Goal: Communication & Community: Share content

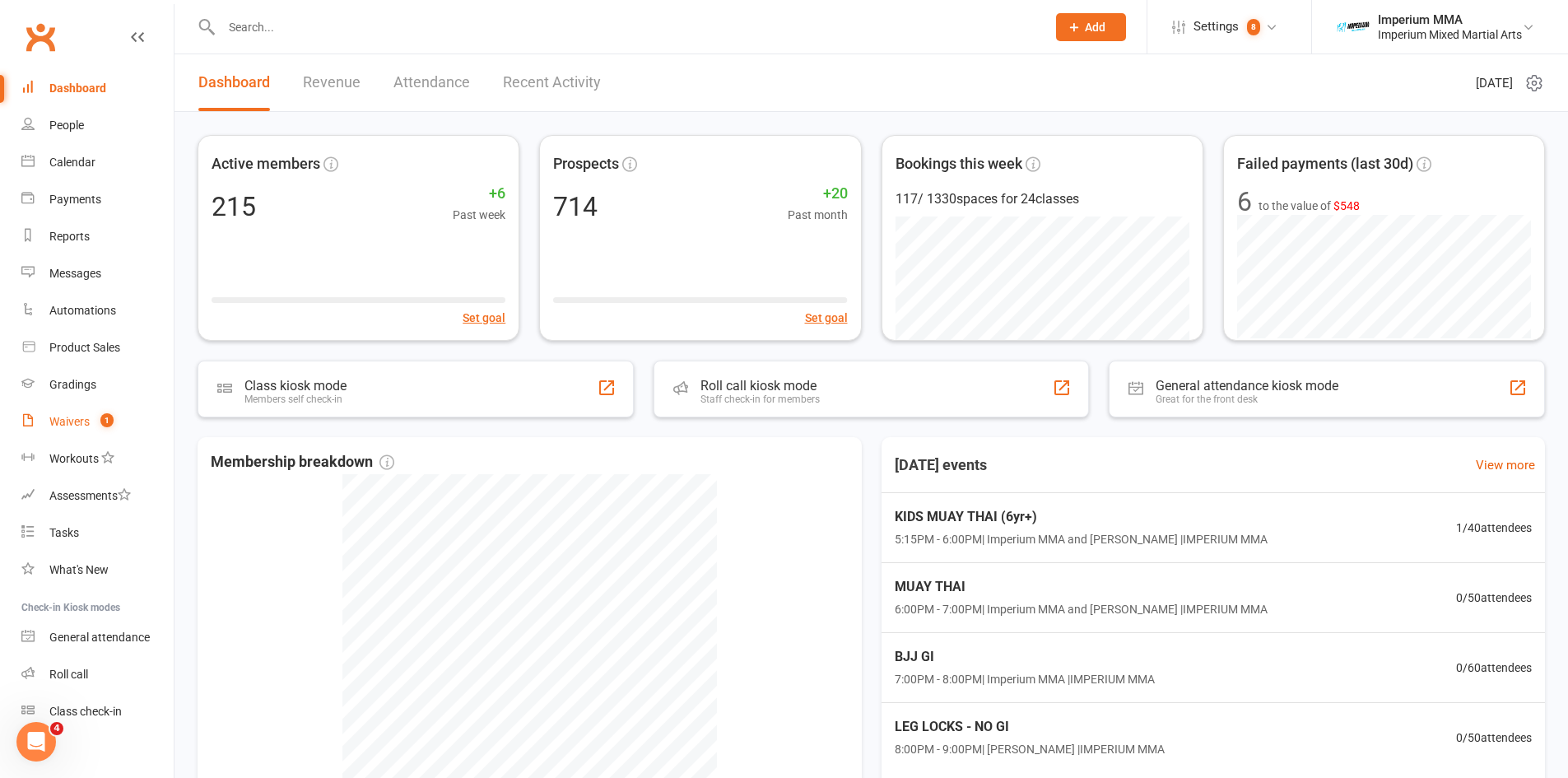
drag, startPoint x: 75, startPoint y: 422, endPoint x: 317, endPoint y: 428, distance: 242.1
click at [74, 422] on div "Waivers" at bounding box center [69, 421] width 40 height 14
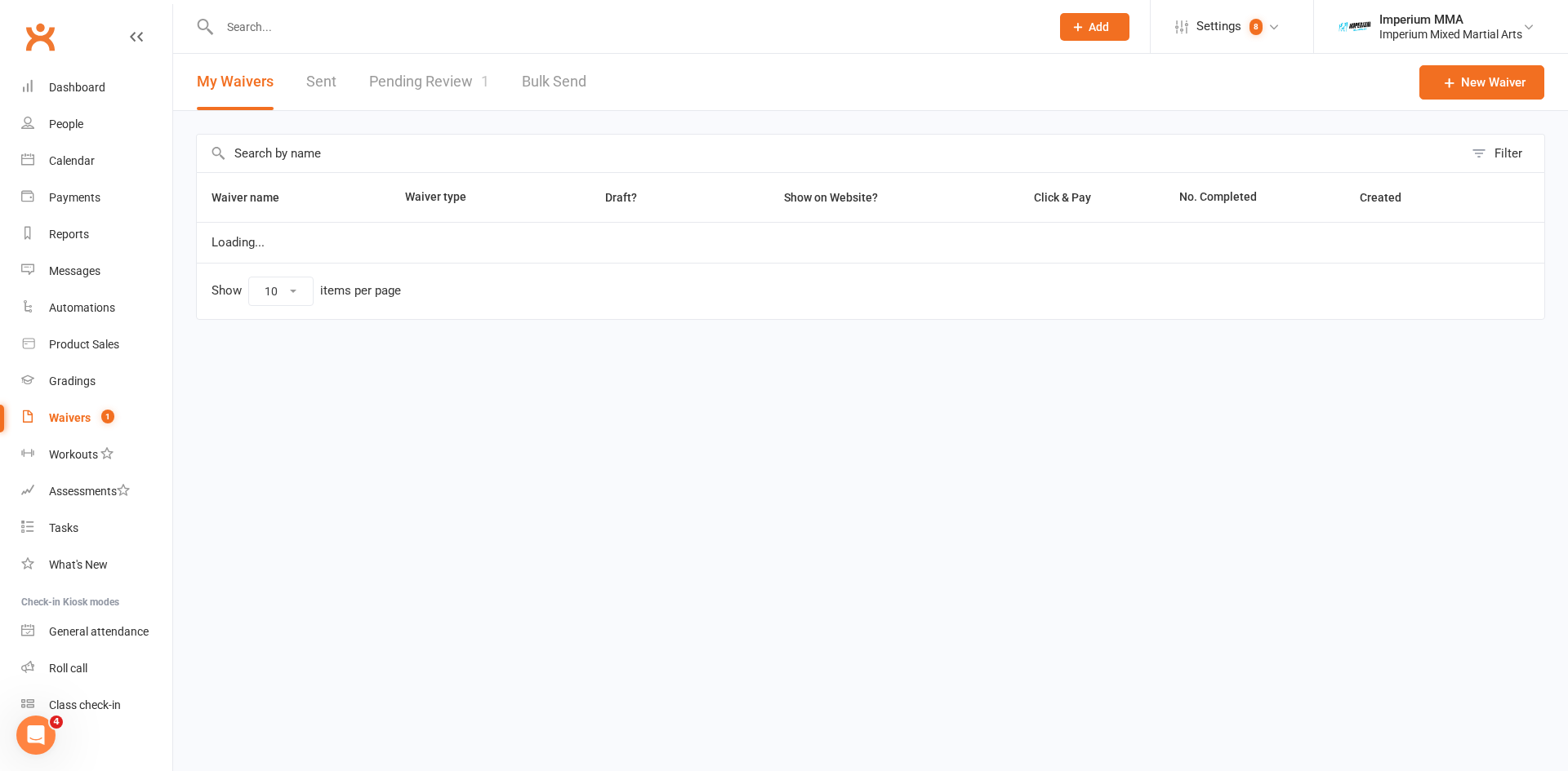
select select "50"
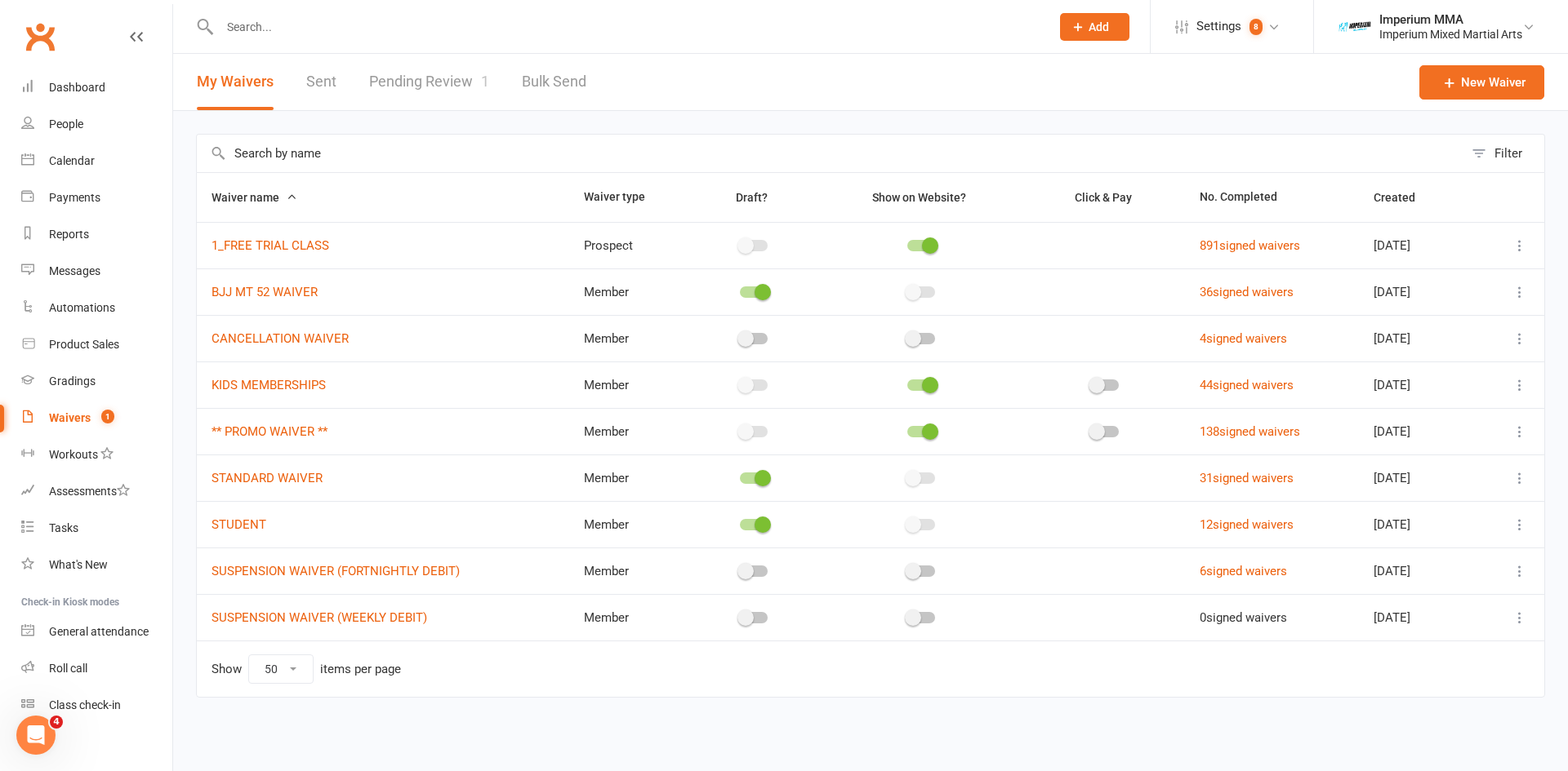
click at [413, 89] on link "Pending Review 1" at bounding box center [428, 82] width 120 height 57
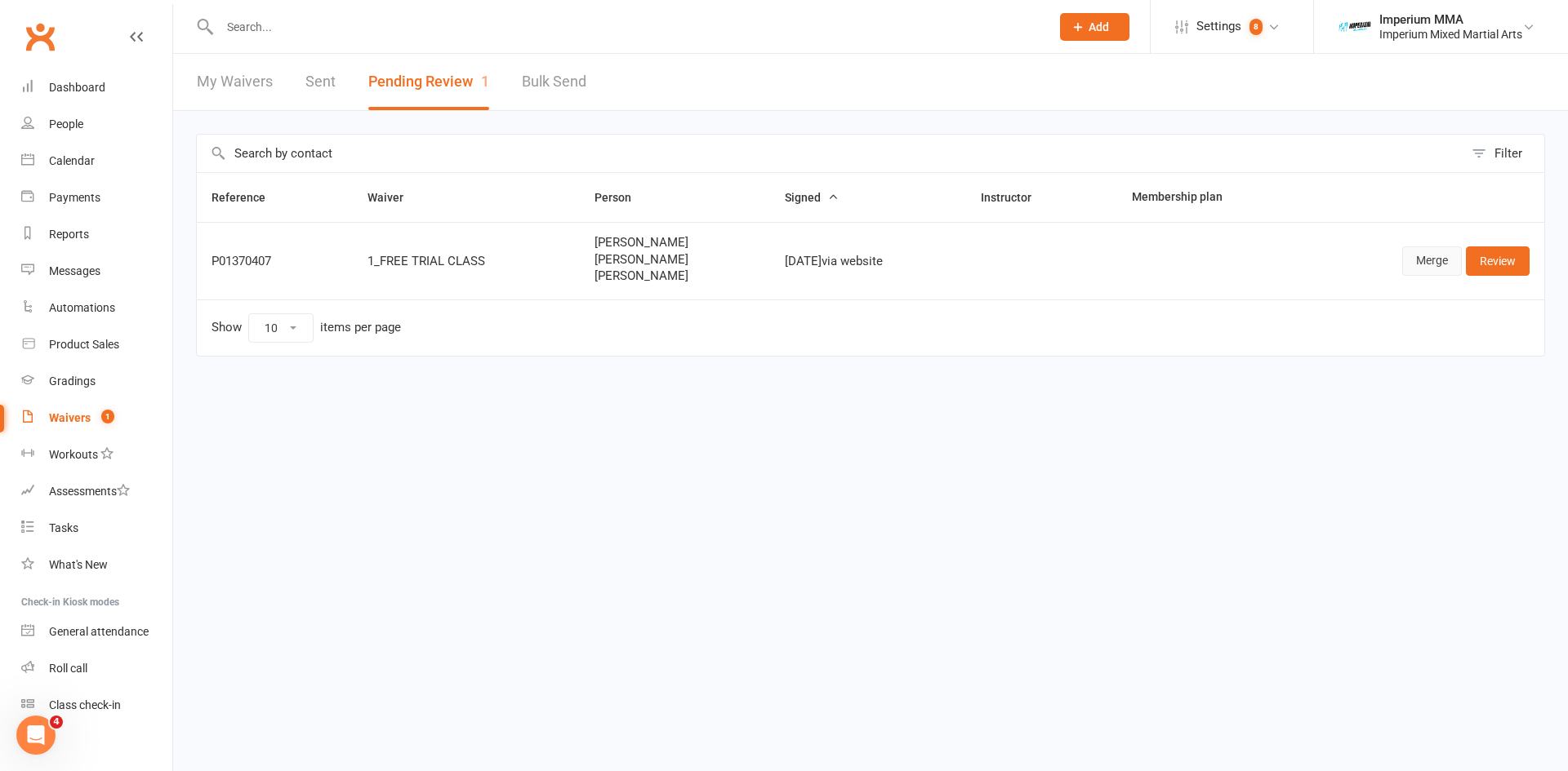
click at [1439, 268] on link "Merge" at bounding box center [1432, 261] width 59 height 30
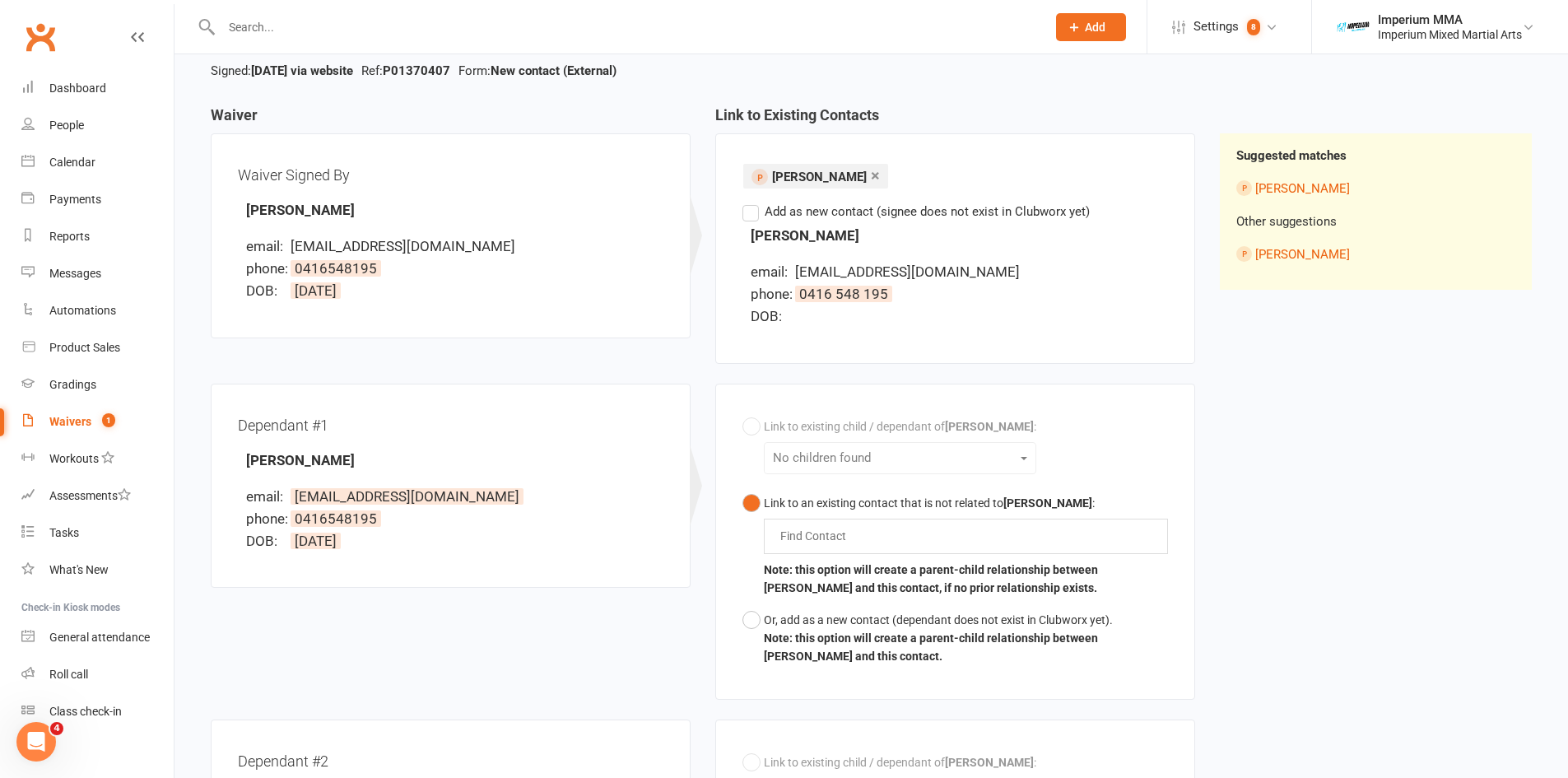
scroll to position [83, 0]
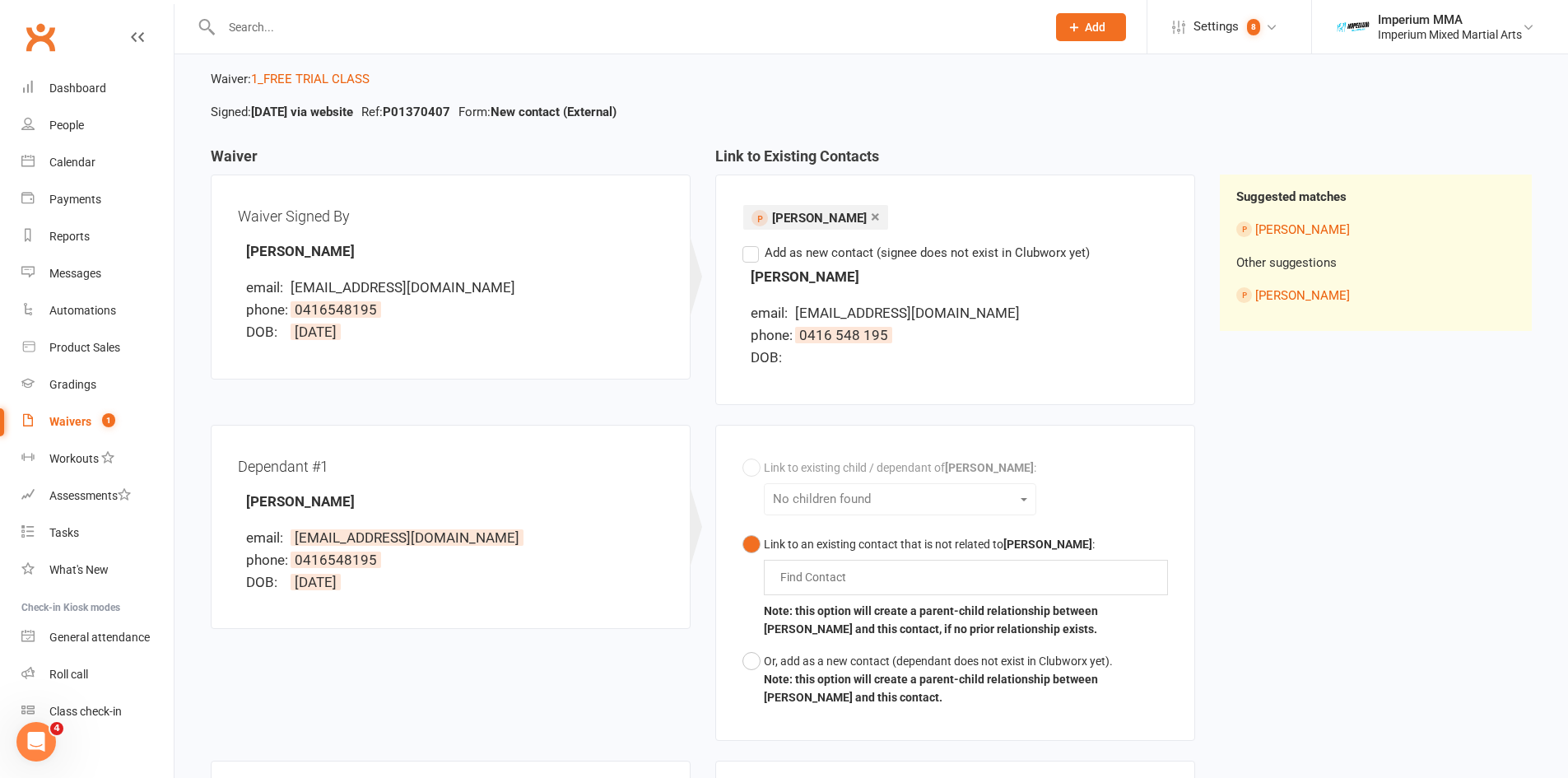
click at [753, 255] on label "Add as new contact (signee does not exist in Clubworx yet)" at bounding box center [916, 253] width 348 height 20
click at [753, 243] on input "Add as new contact (signee does not exist in Clubworx yet)" at bounding box center [748, 243] width 11 height 0
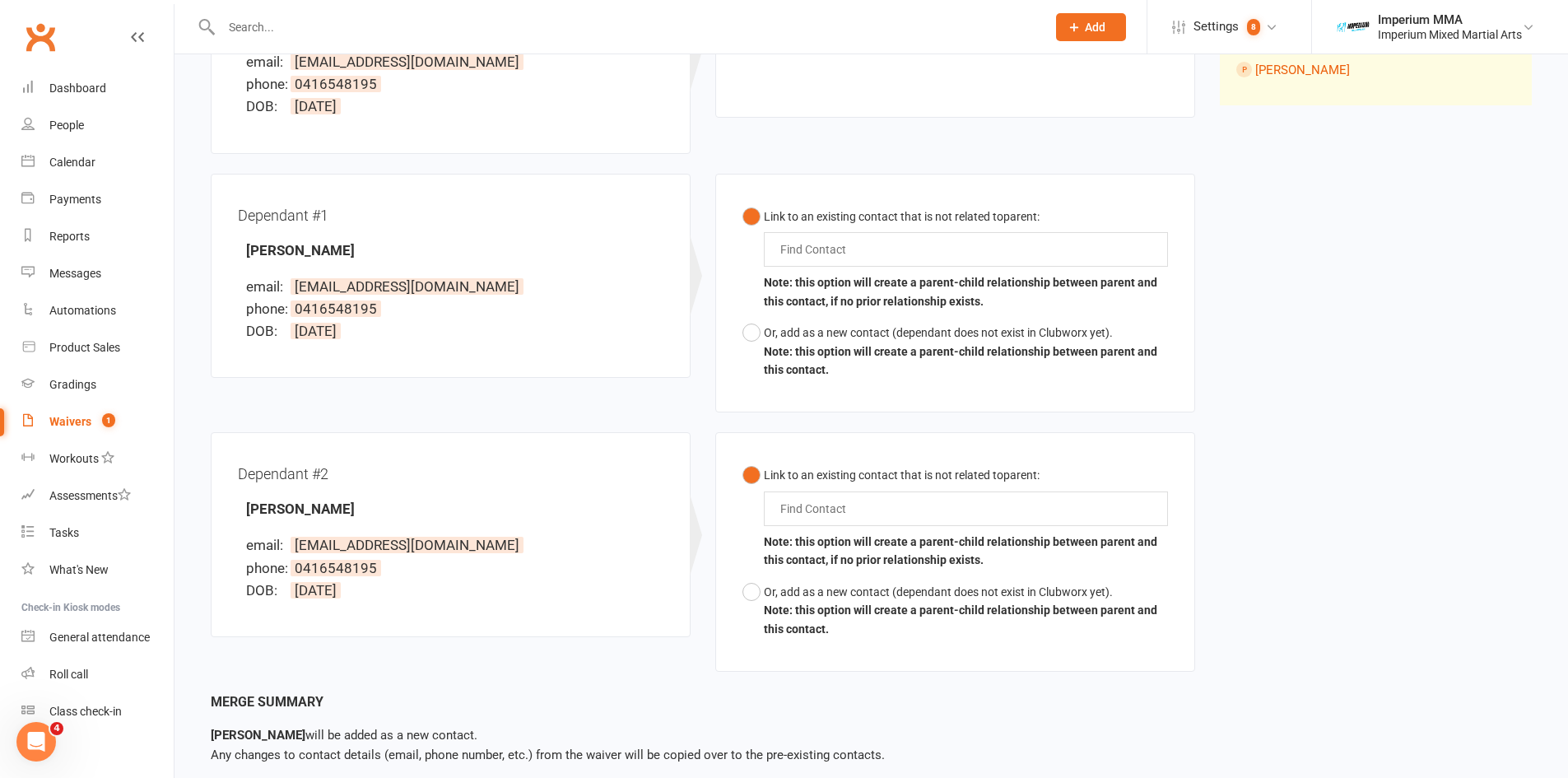
scroll to position [309, 0]
click at [873, 241] on div "Find Contact" at bounding box center [965, 249] width 404 height 34
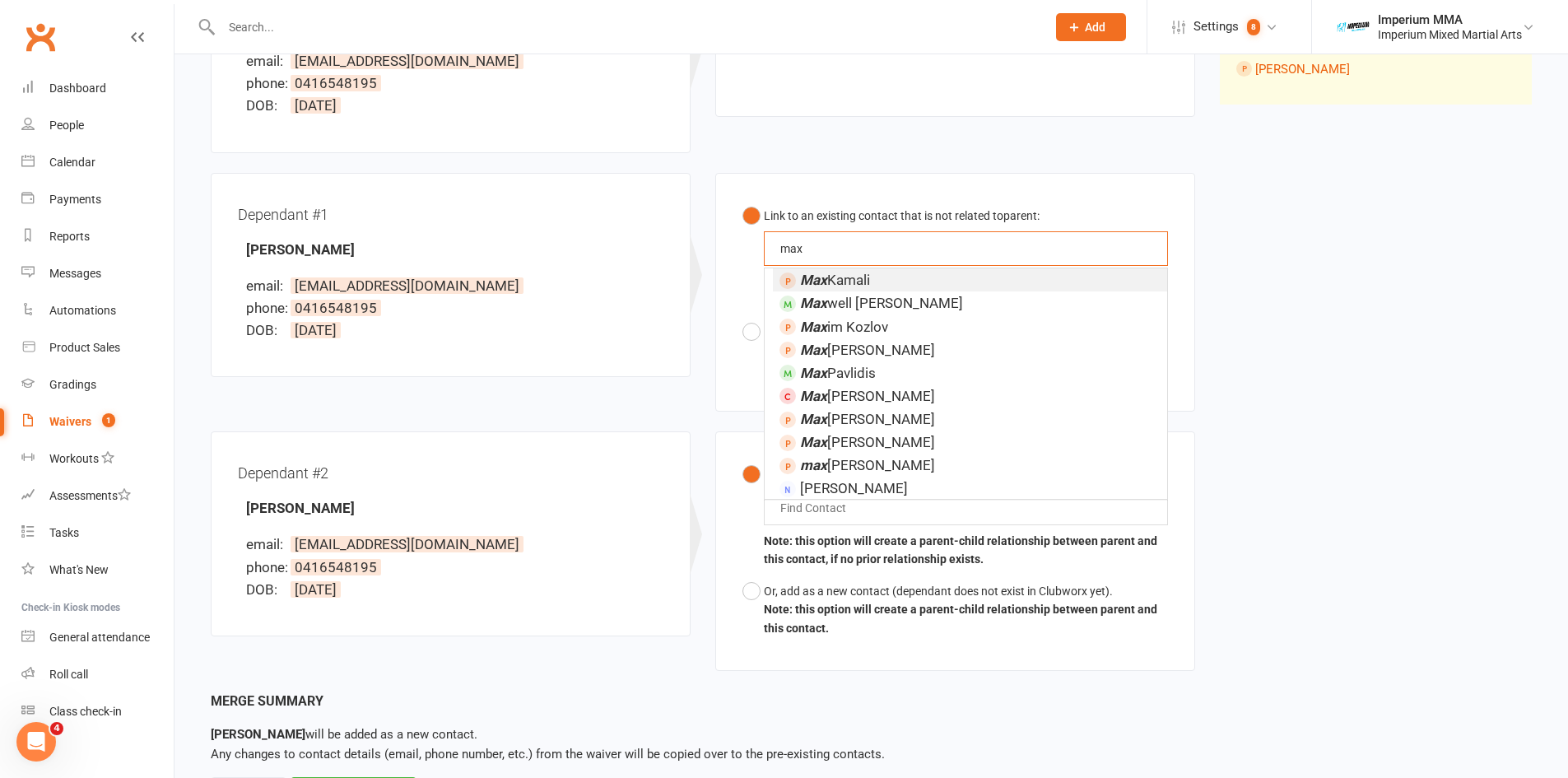
click at [742, 200] on button "Link to an existing contact that is not related to parent : [PERSON_NAME] Max w…" at bounding box center [955, 258] width 426 height 117
type input "m"
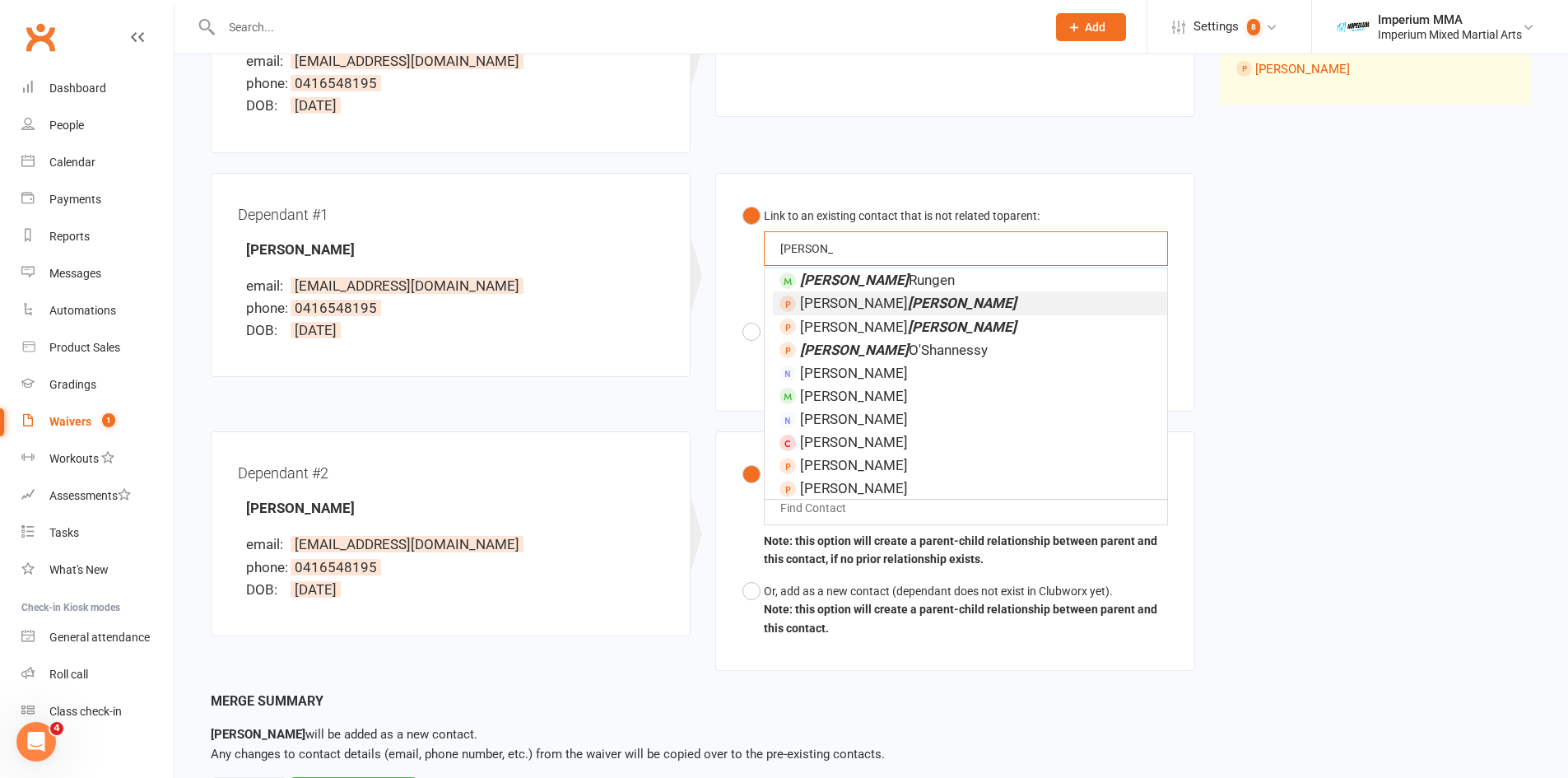
type input "[PERSON_NAME]"
click at [841, 303] on span "[PERSON_NAME]" at bounding box center [908, 303] width 217 height 16
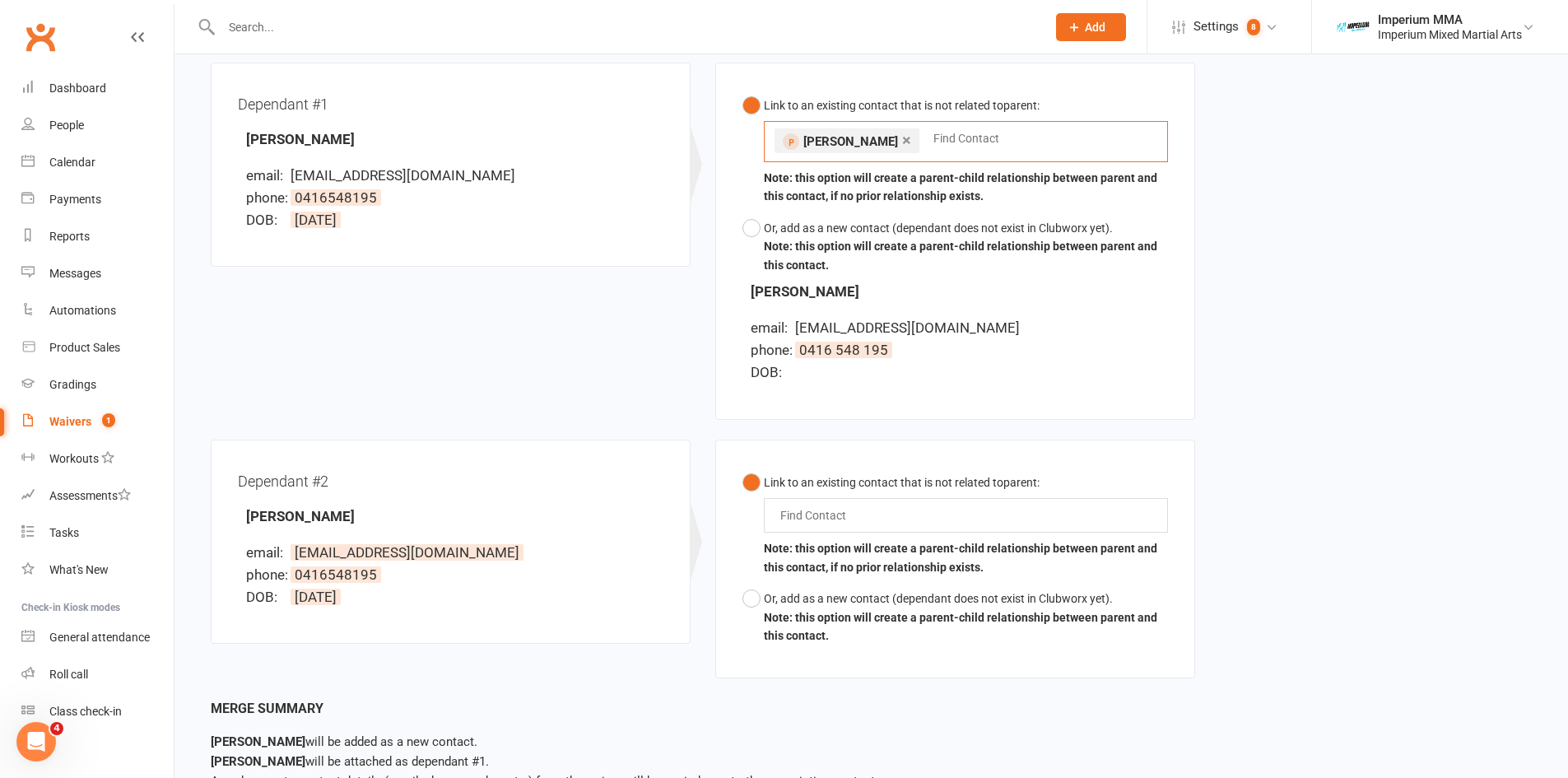
scroll to position [432, 0]
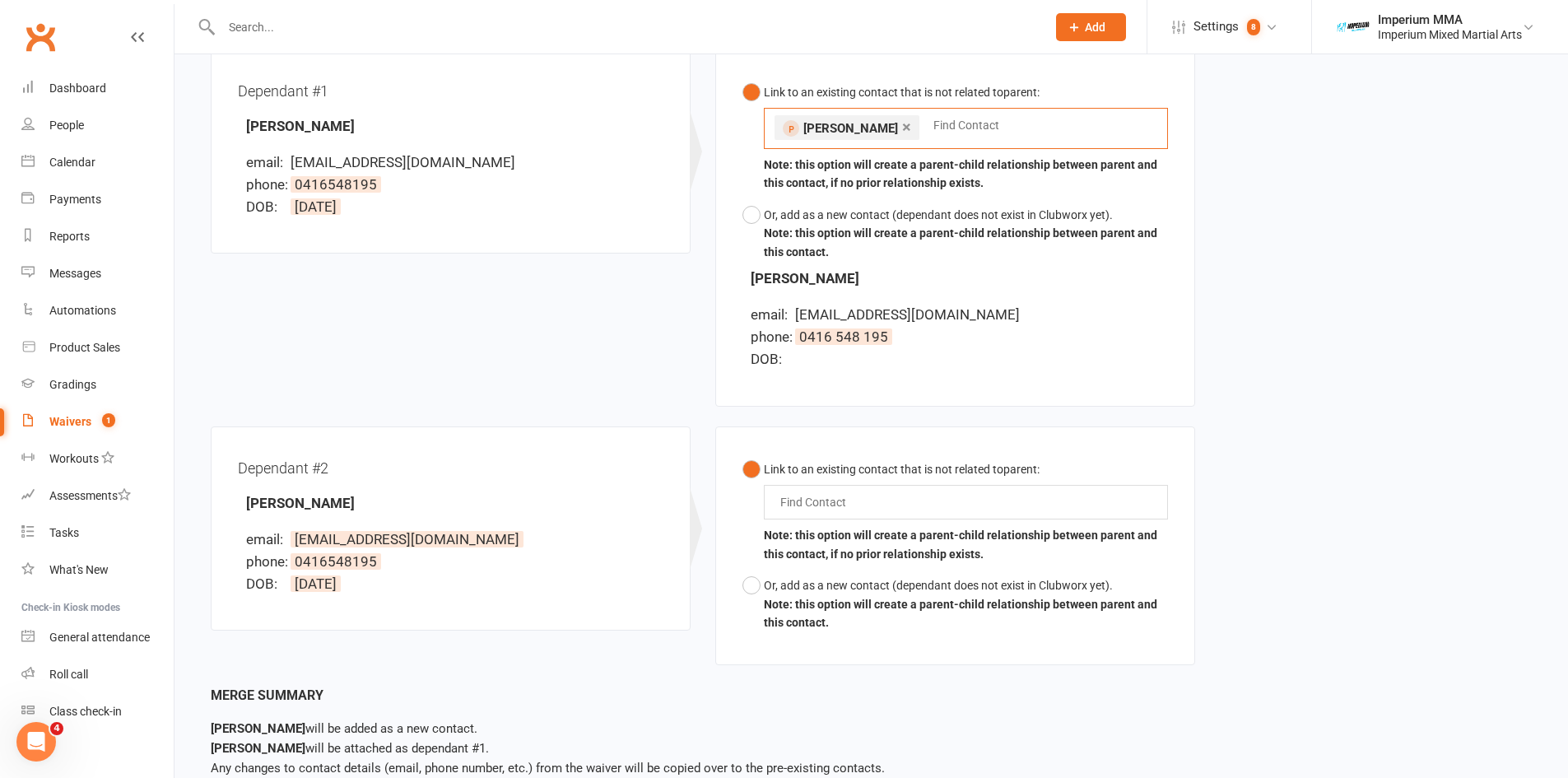
click at [850, 506] on input "text" at bounding box center [817, 502] width 76 height 20
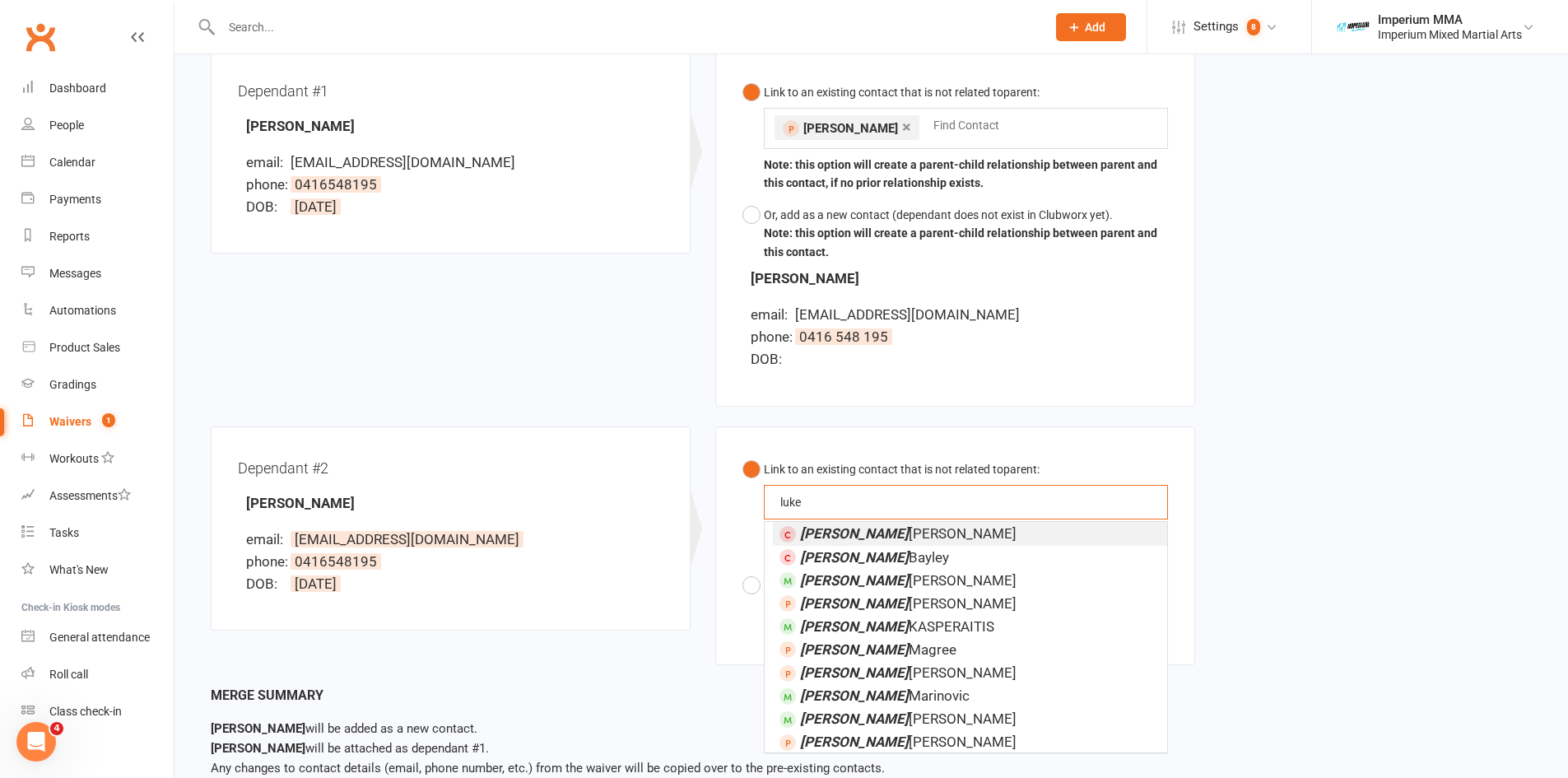
click at [742, 454] on button "Link to an existing contact that is not related to parent : [PERSON_NAME] [PERS…" at bounding box center [955, 512] width 426 height 117
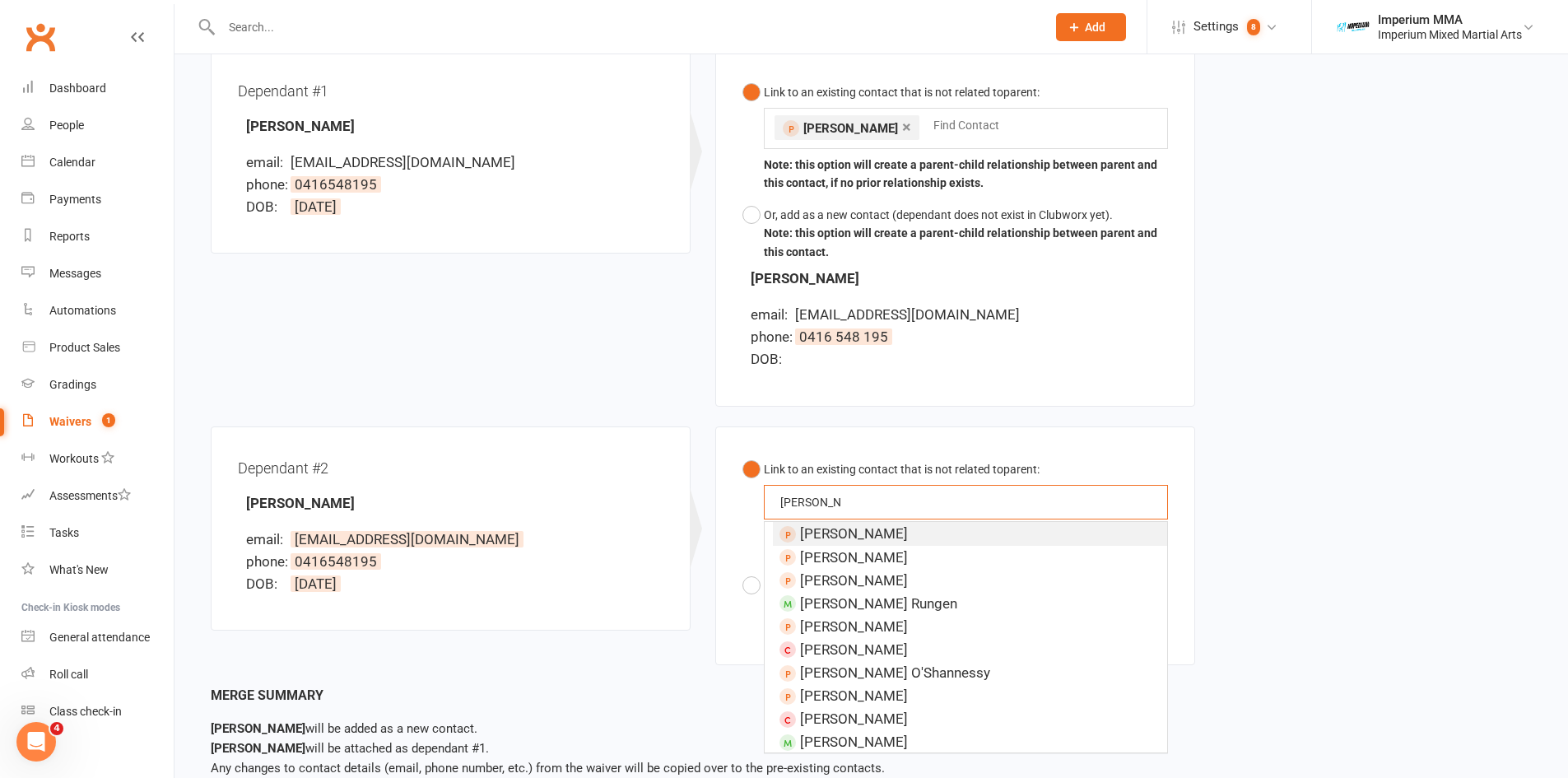
type input "[PERSON_NAME]"
click at [902, 537] on span "[PERSON_NAME]" at bounding box center [854, 534] width 108 height 16
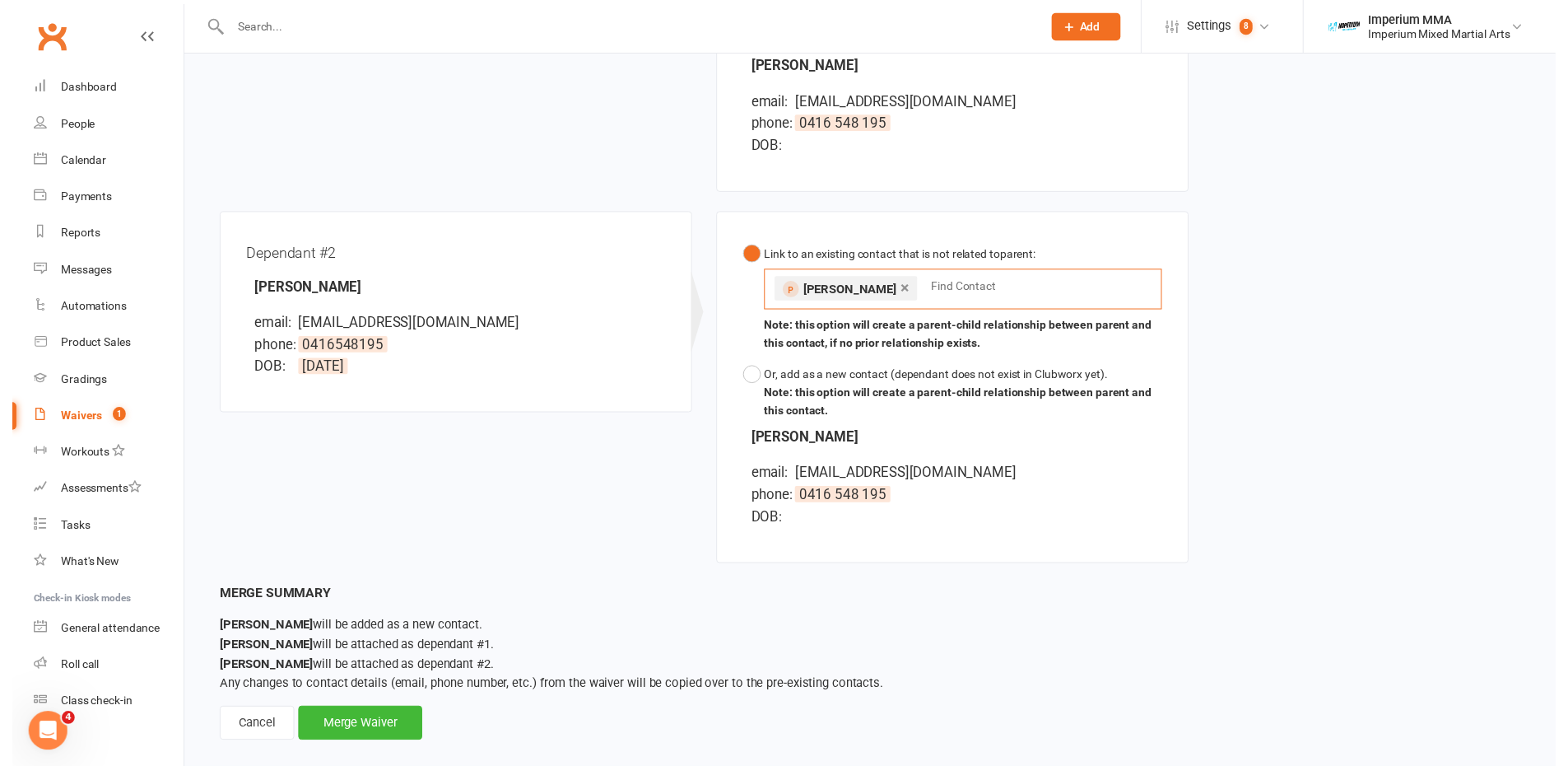
scroll to position [668, 0]
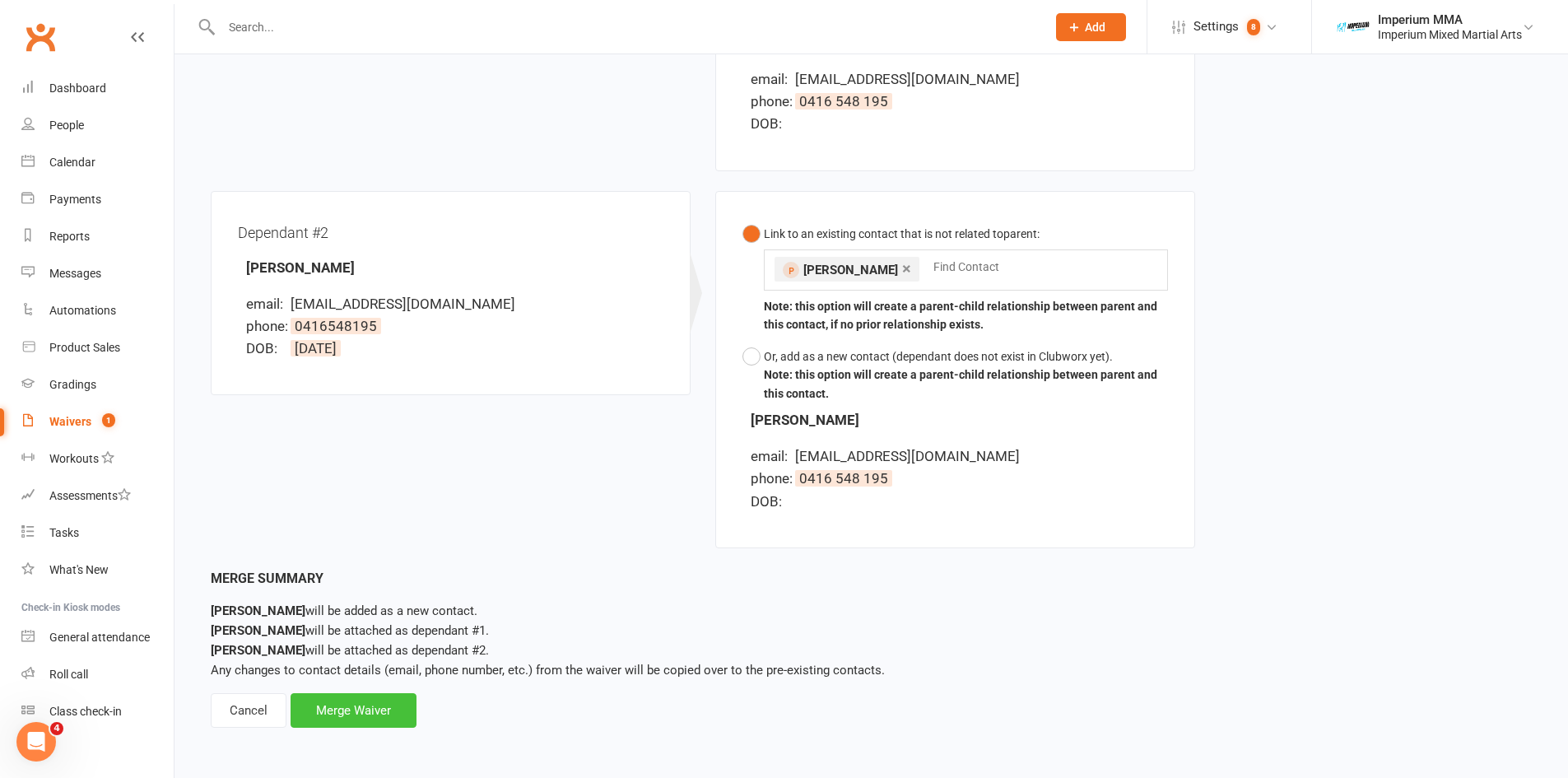
click at [377, 698] on div "Merge Waiver" at bounding box center [353, 711] width 126 height 34
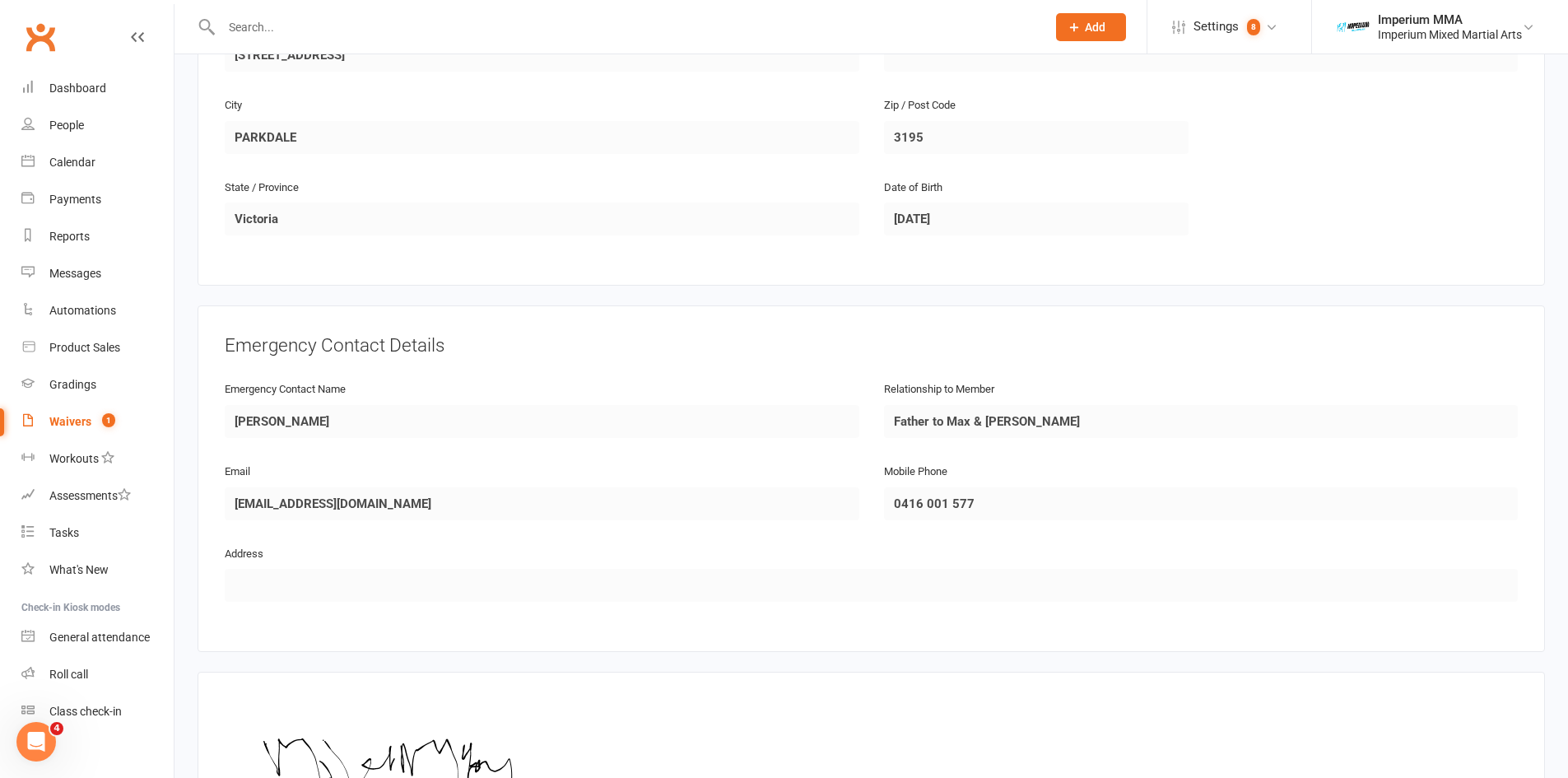
scroll to position [1873, 0]
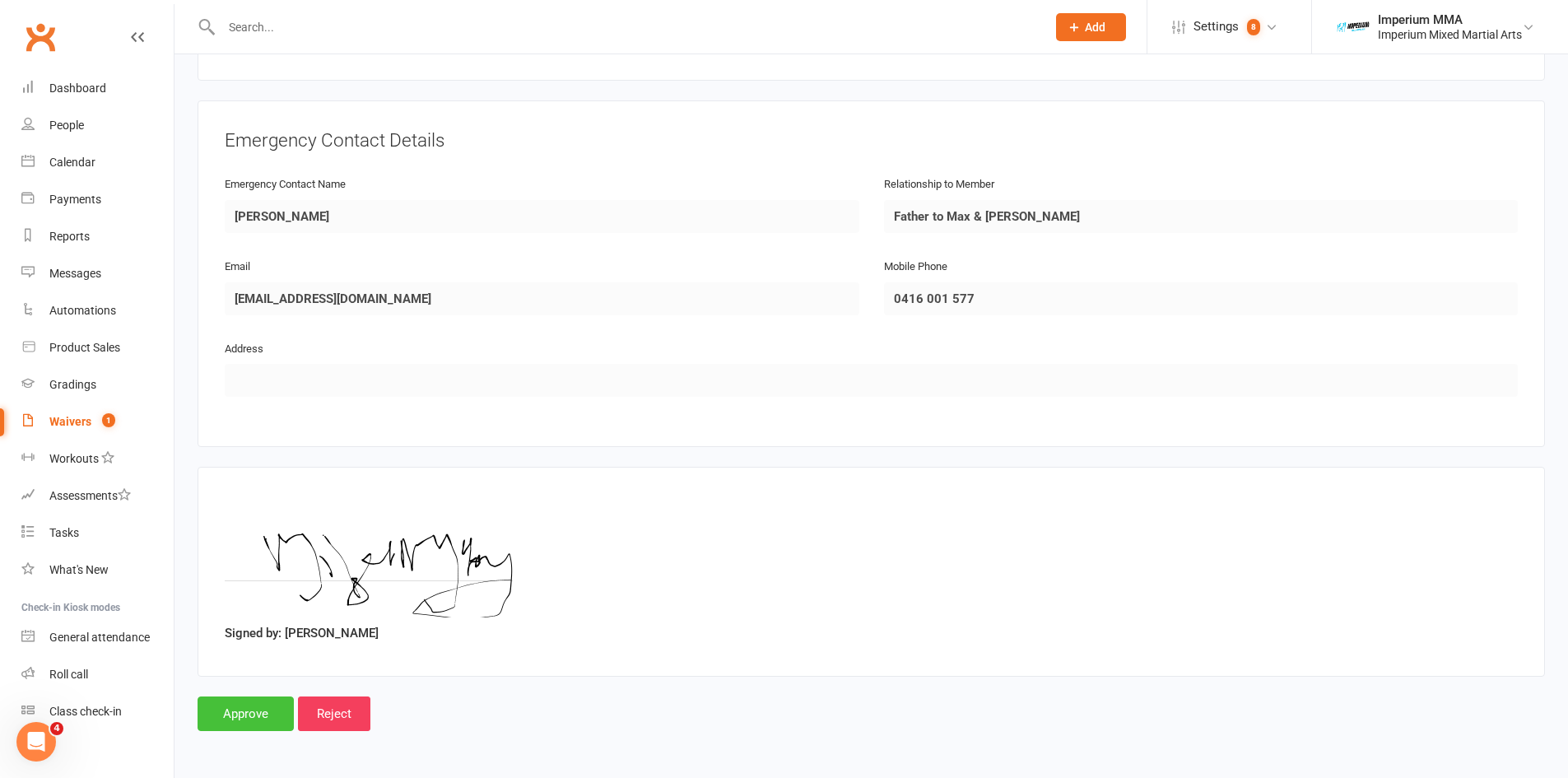
click at [250, 720] on input "Approve" at bounding box center [246, 714] width 96 height 34
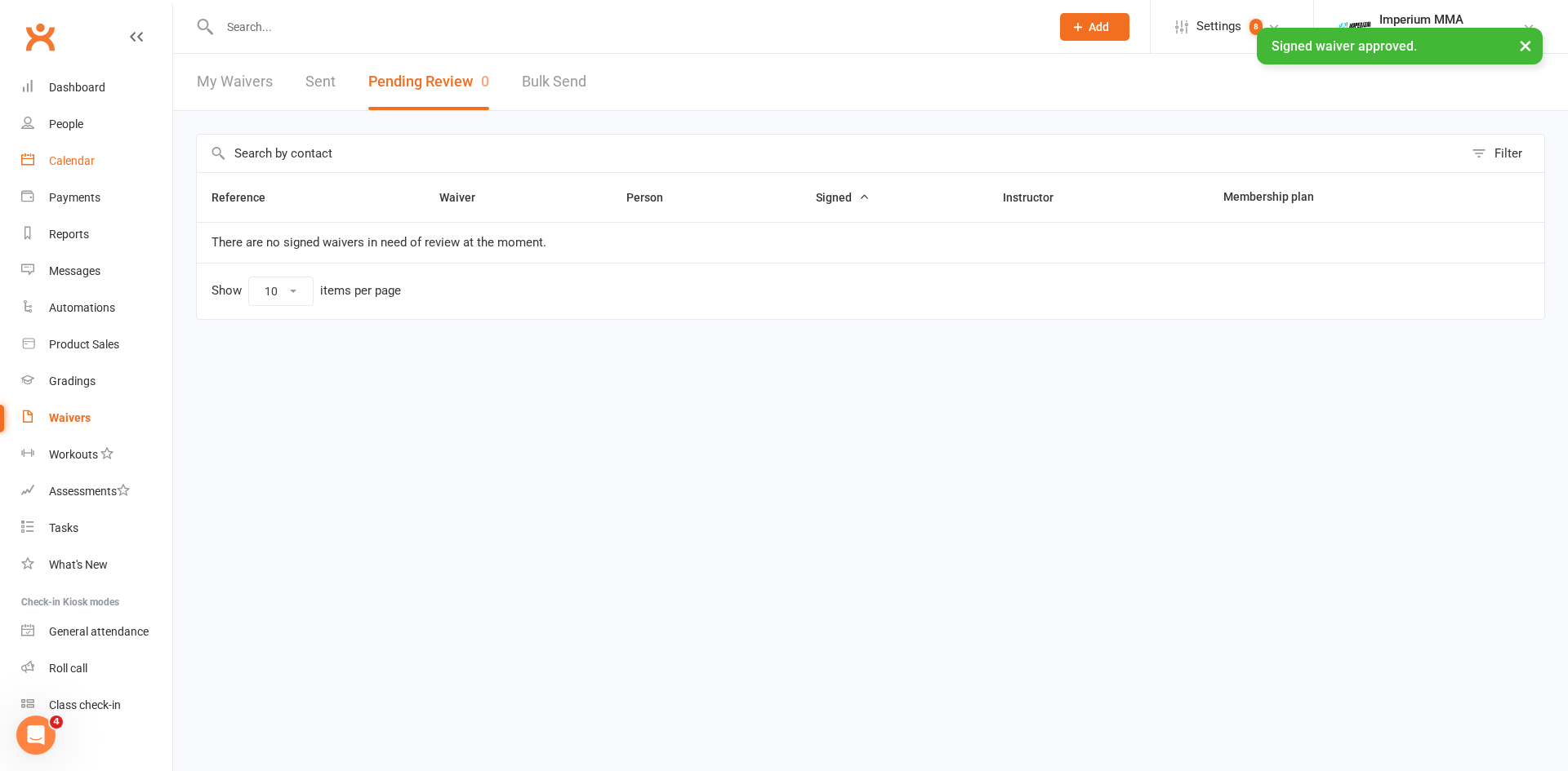
click at [53, 159] on div "Calendar" at bounding box center [71, 160] width 46 height 13
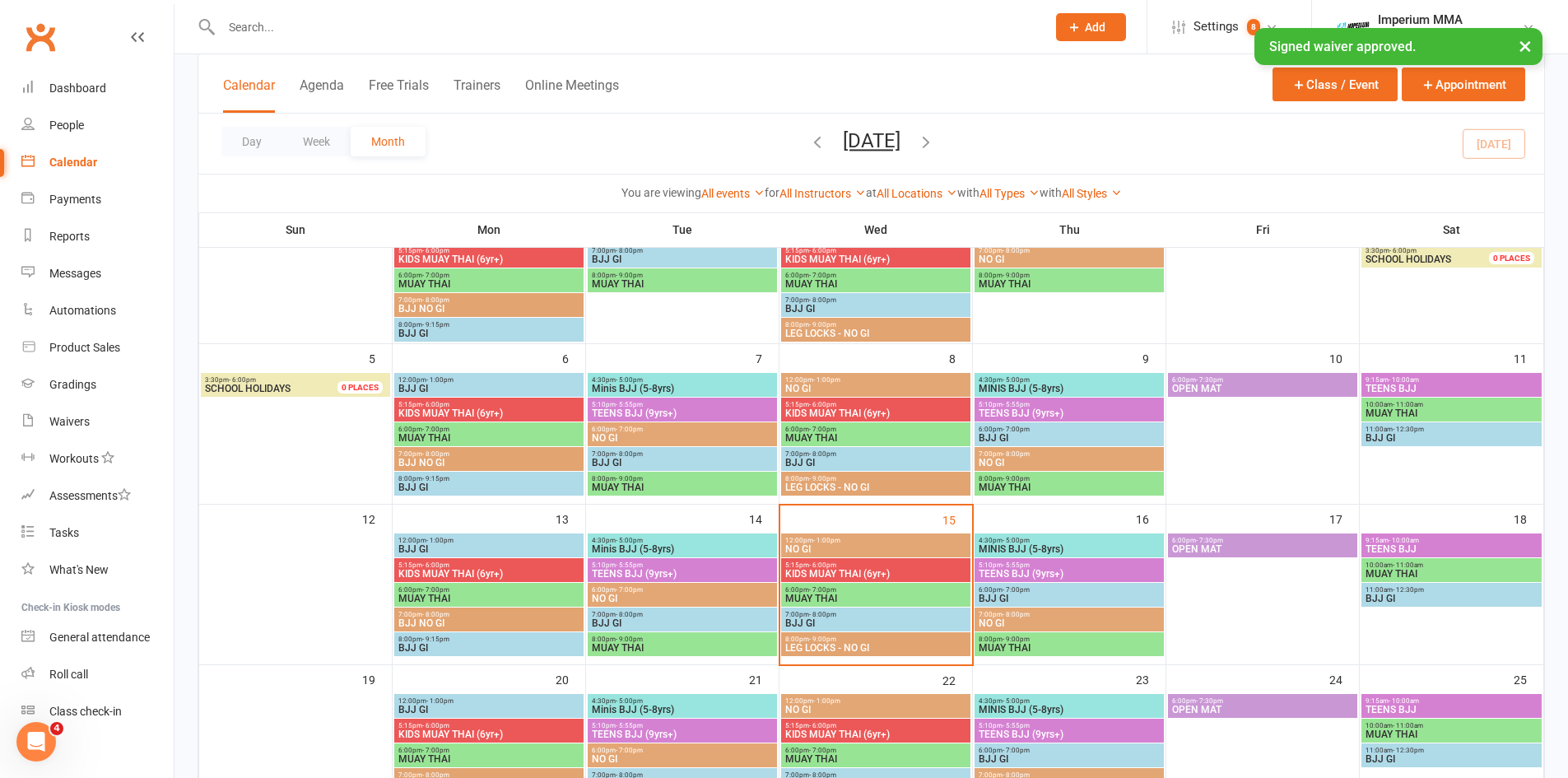
scroll to position [247, 0]
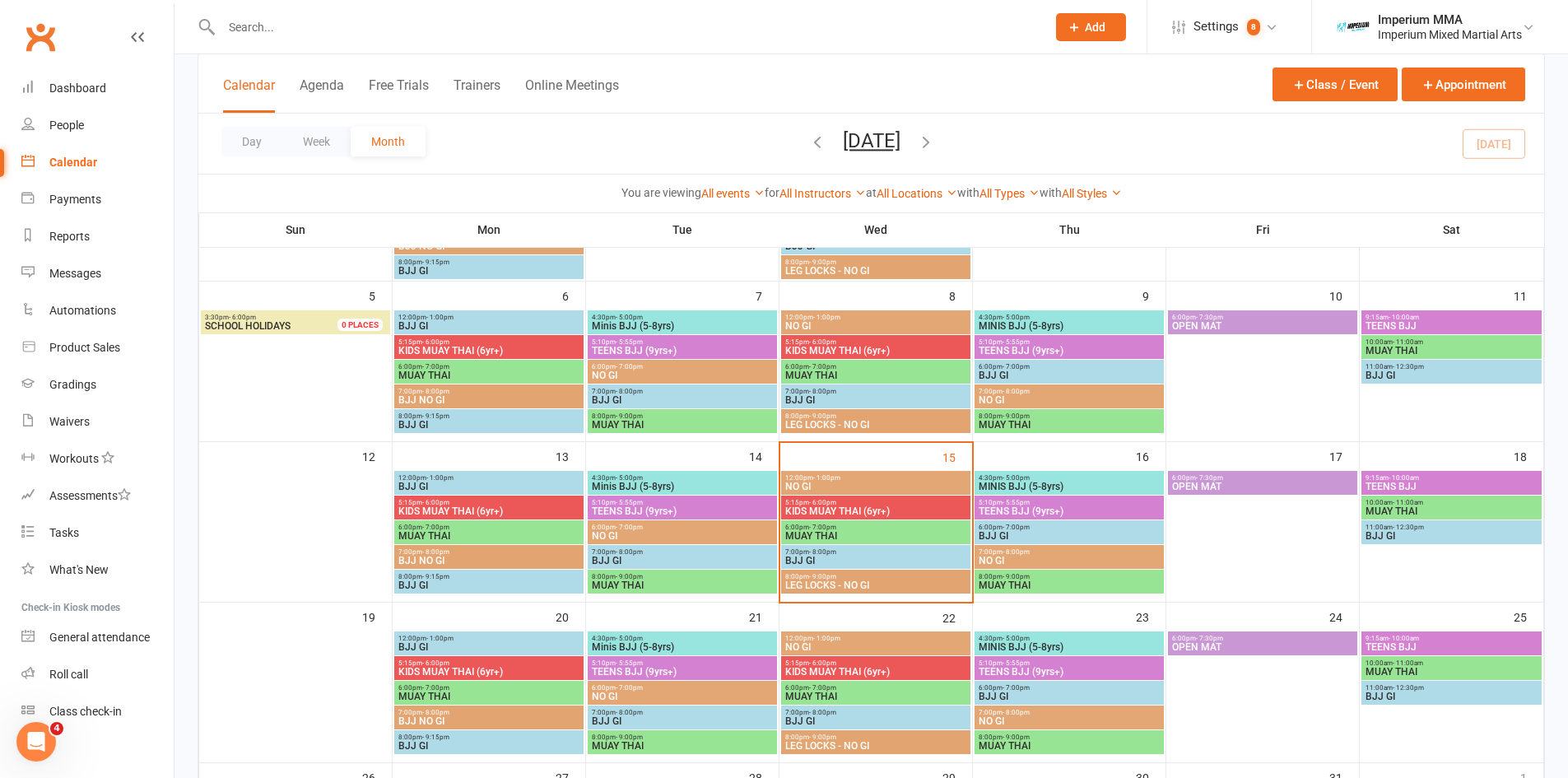
click at [1058, 507] on span "TEENS BJJ (9yrs+)" at bounding box center [1069, 511] width 182 height 10
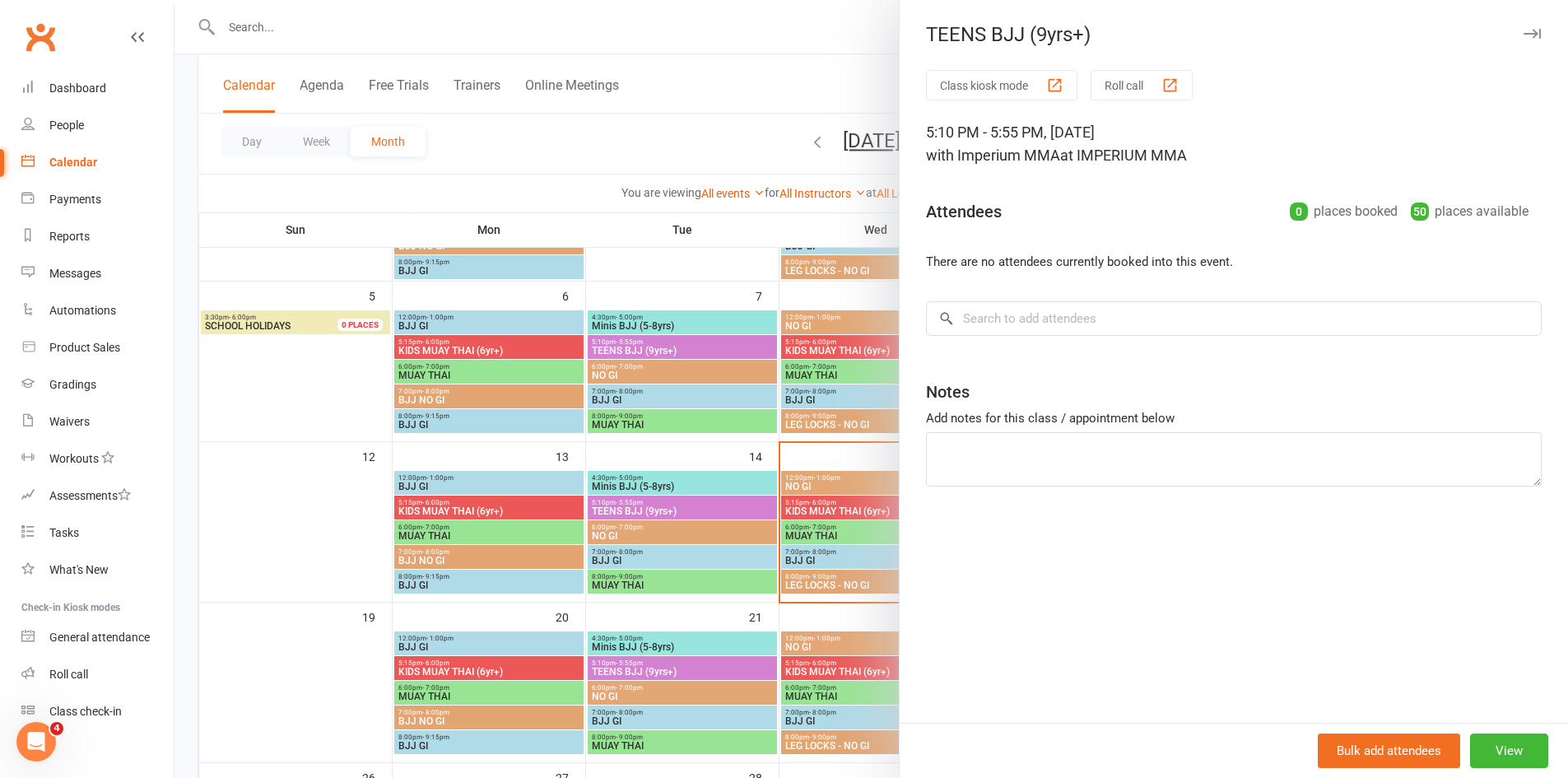
click at [1524, 34] on icon "button" at bounding box center [1532, 34] width 17 height 10
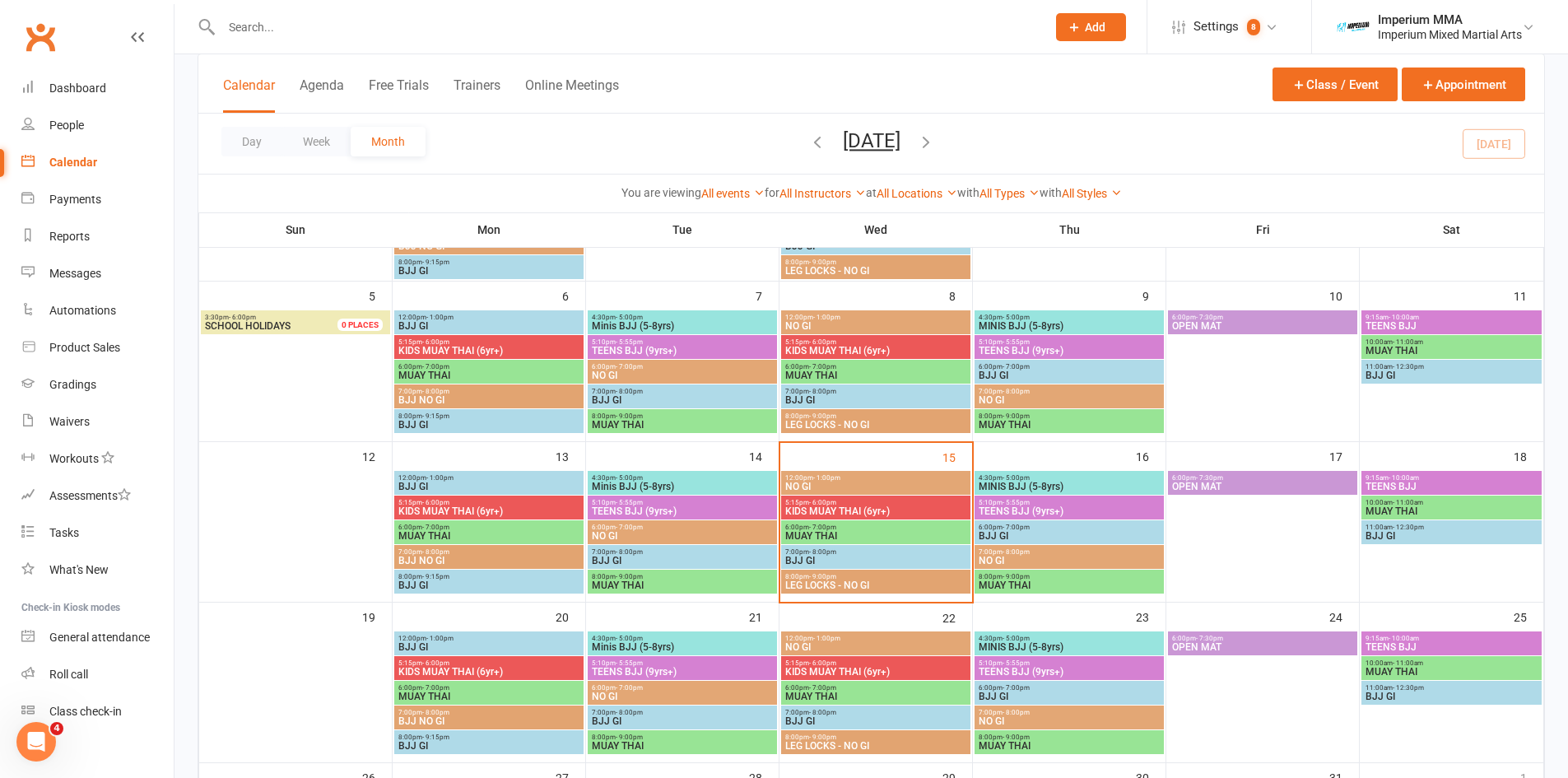
click at [1027, 488] on span "MINIS BJJ (5-8yrs)" at bounding box center [1069, 487] width 182 height 10
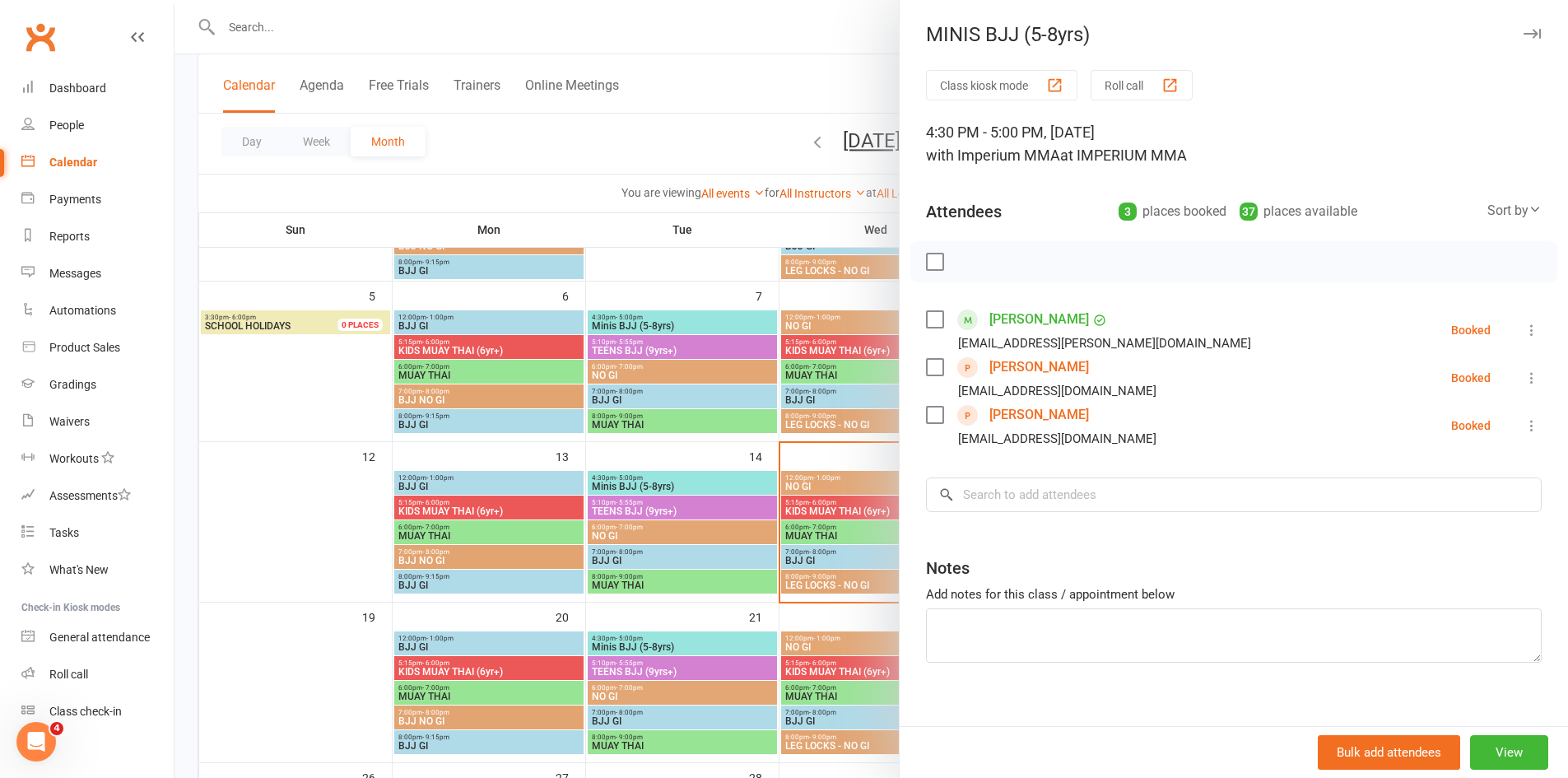
click at [1051, 366] on link "[PERSON_NAME]" at bounding box center [1039, 367] width 100 height 26
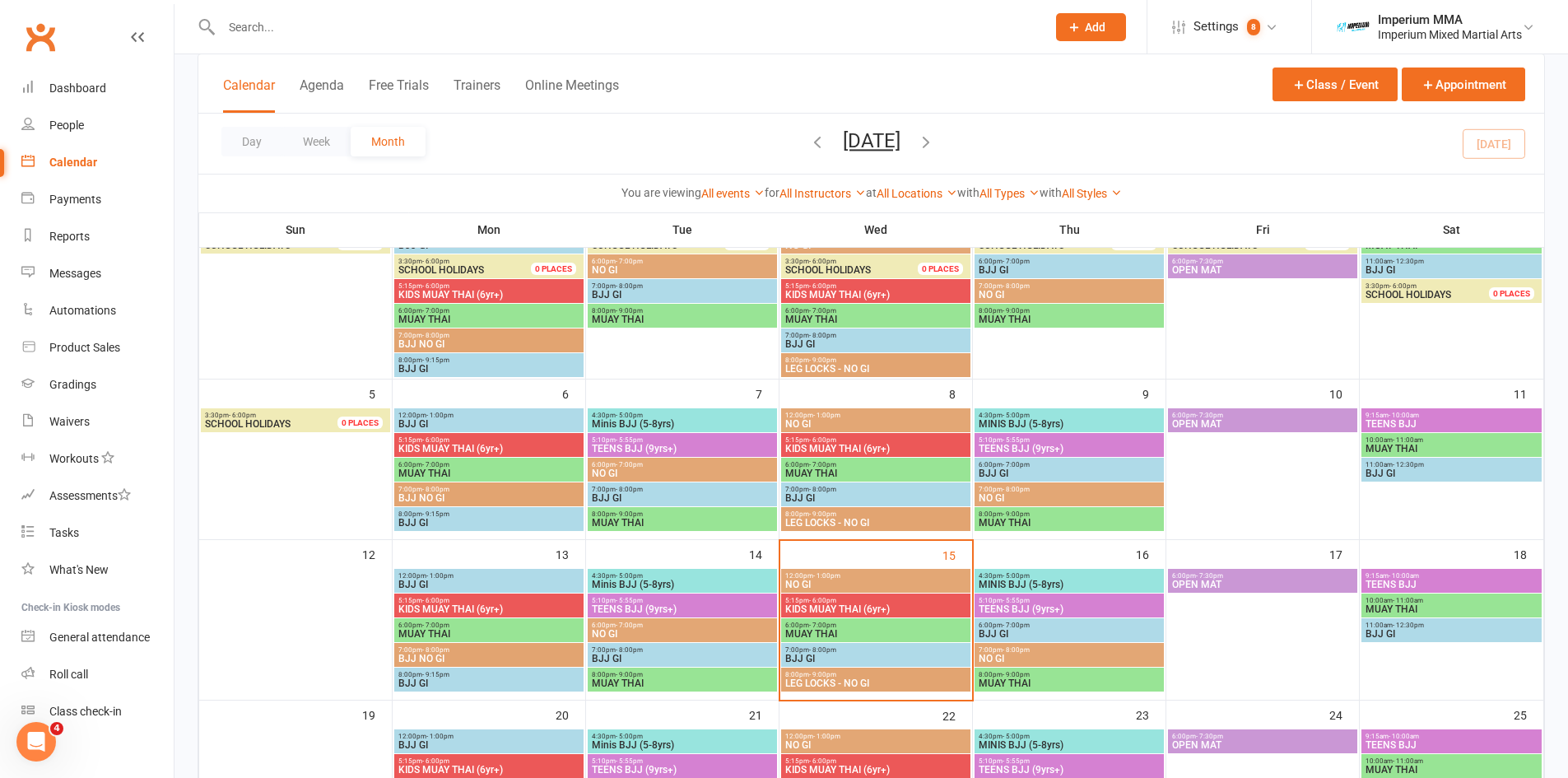
scroll to position [164, 0]
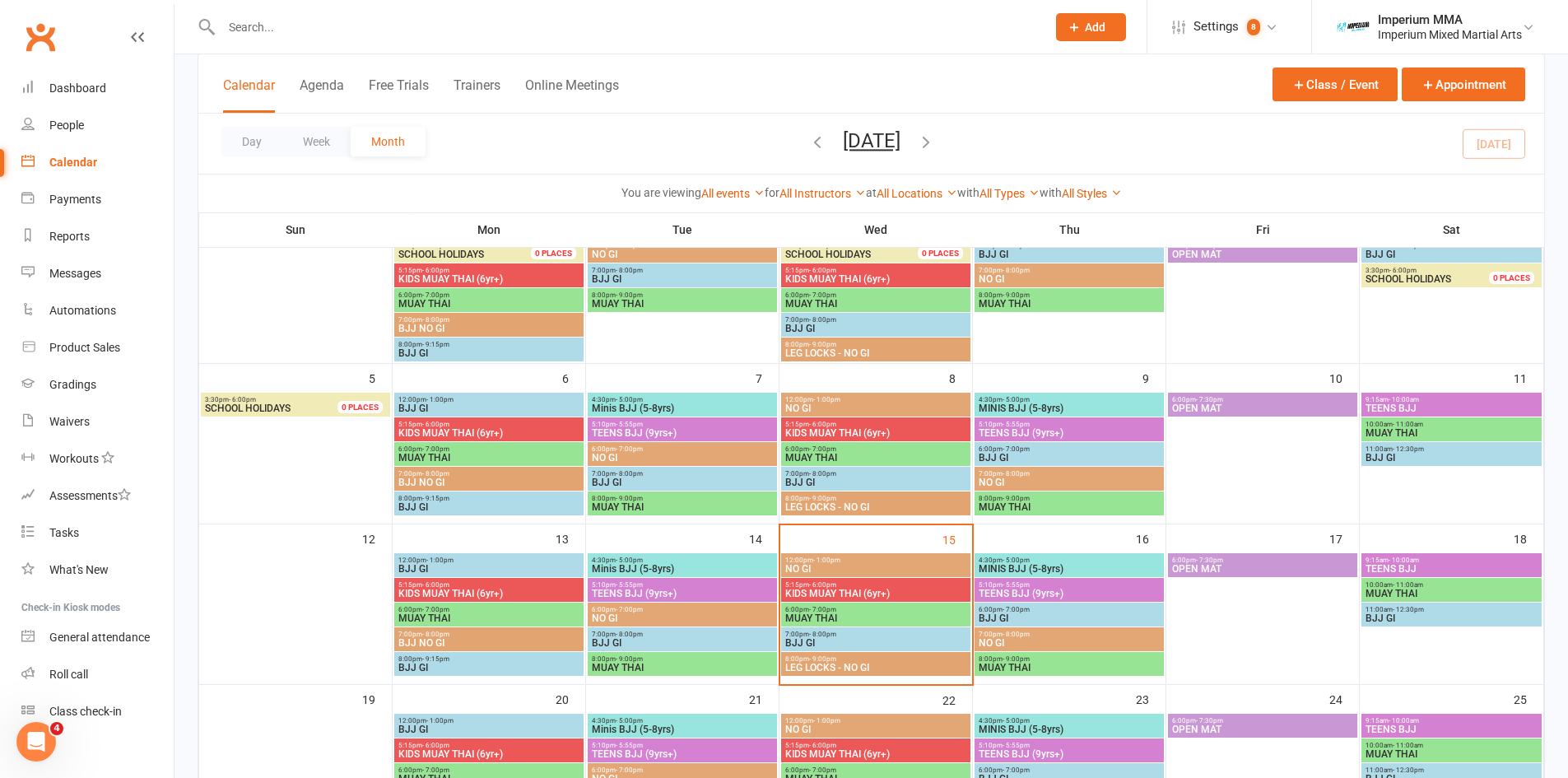
click at [1029, 564] on span "MINIS BJJ (5-8yrs)" at bounding box center [1069, 568] width 182 height 10
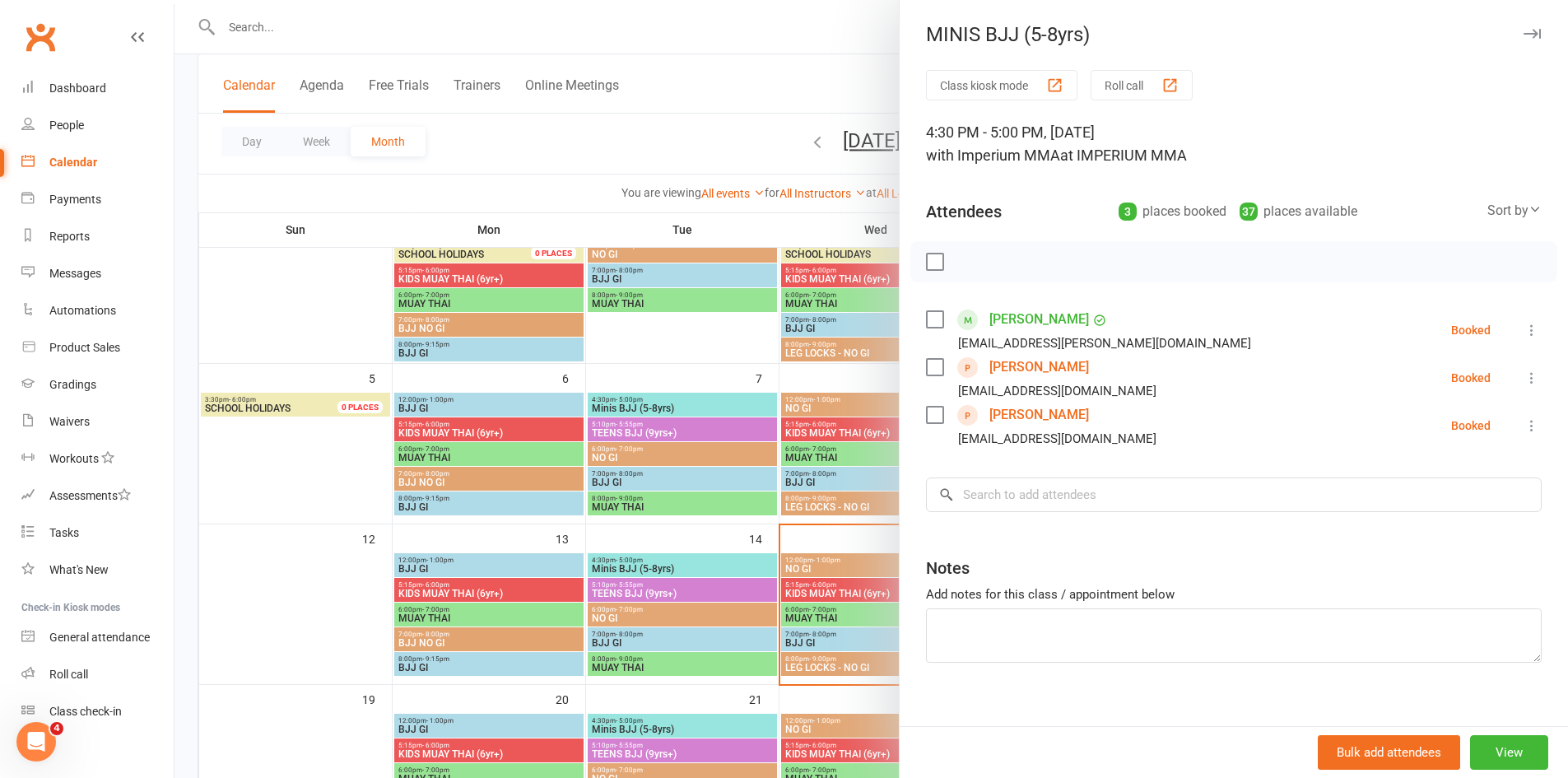
click at [1035, 420] on link "[PERSON_NAME]" at bounding box center [1039, 415] width 100 height 26
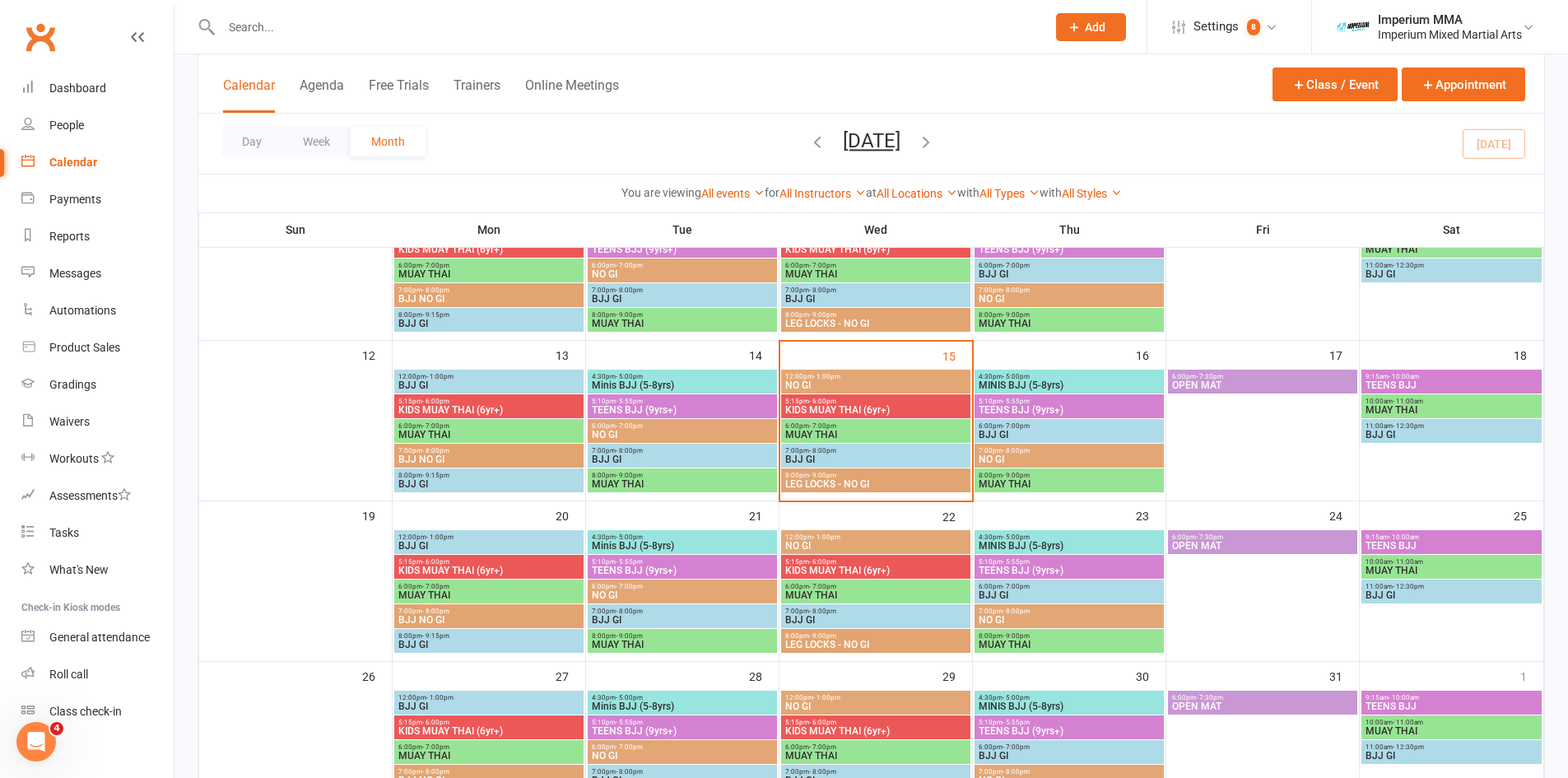
scroll to position [370, 0]
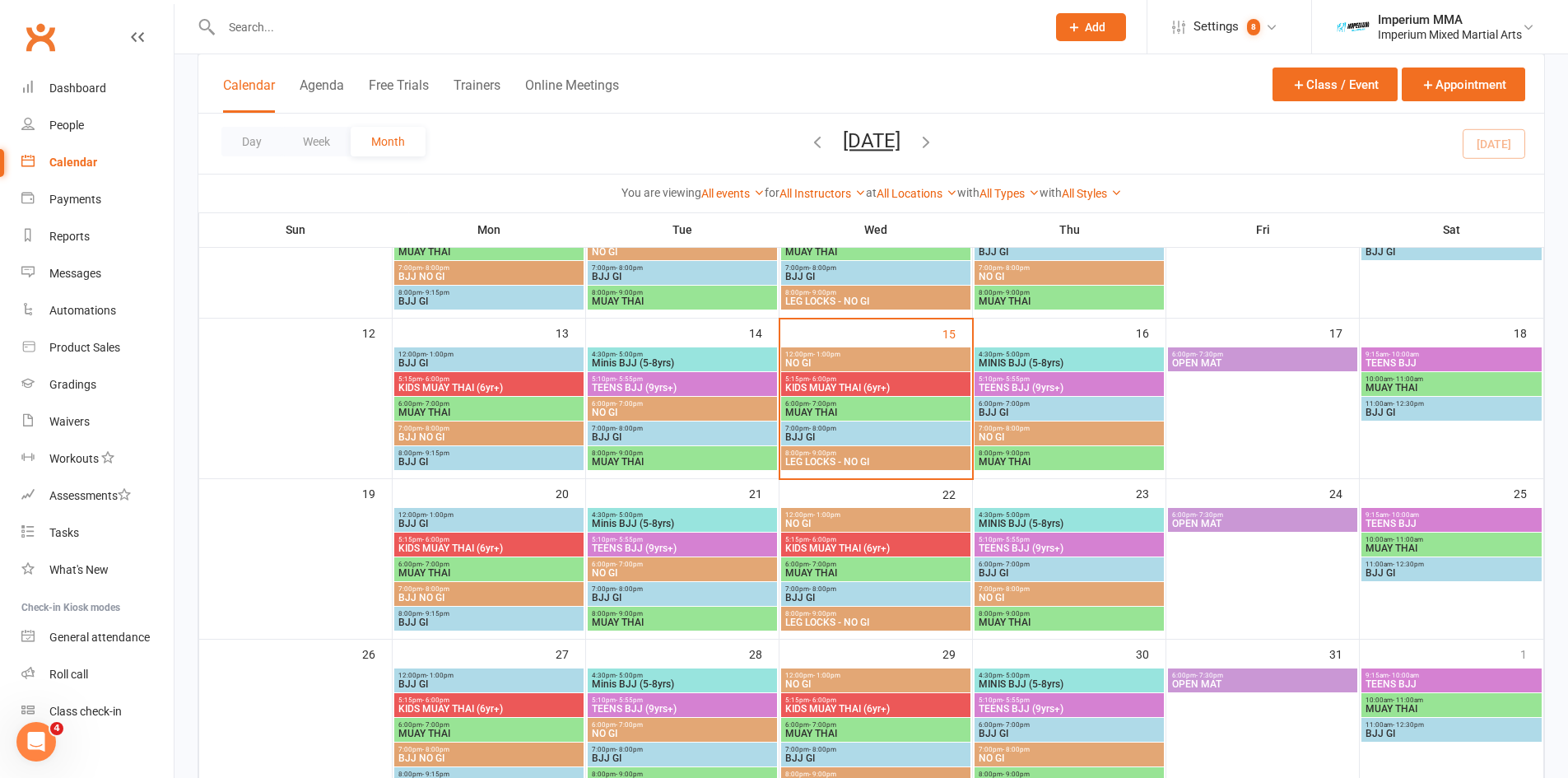
click at [1041, 362] on span "MINIS BJJ (5-8yrs)" at bounding box center [1069, 363] width 182 height 10
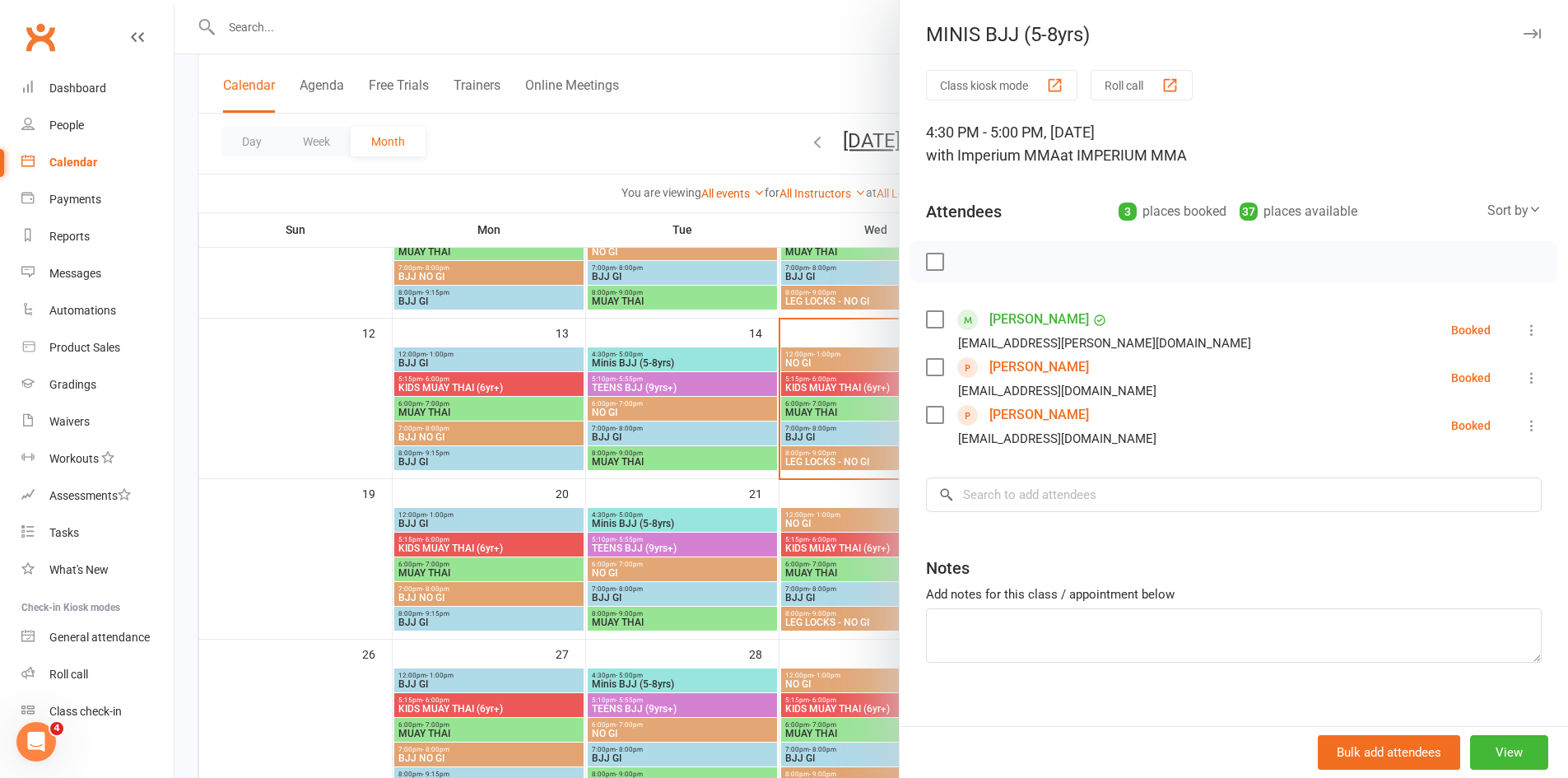
click at [1034, 373] on link "[PERSON_NAME]" at bounding box center [1039, 367] width 100 height 26
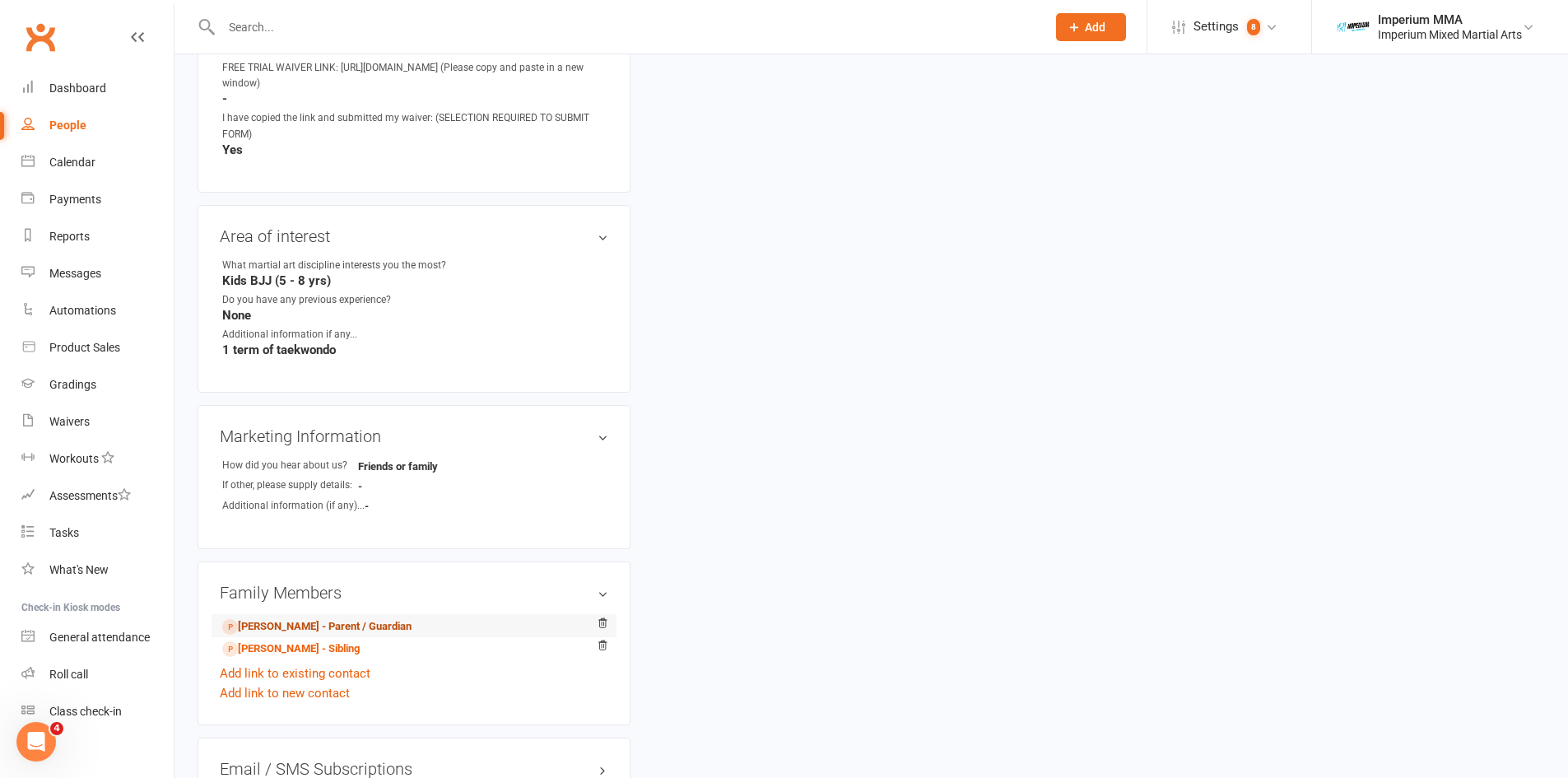
scroll to position [515, 0]
click at [299, 625] on link "[PERSON_NAME] - Parent / Guardian" at bounding box center [317, 623] width 190 height 17
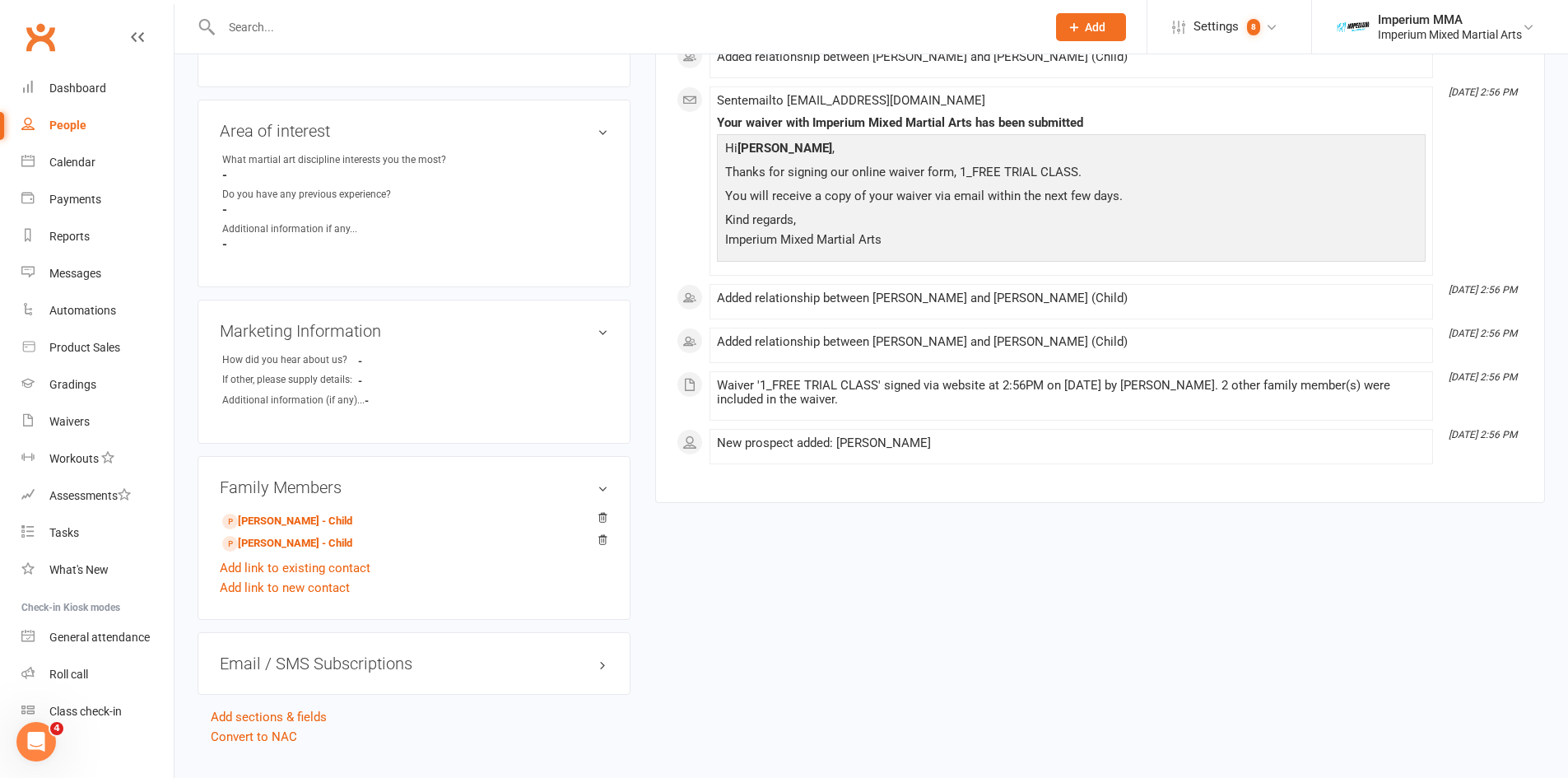
scroll to position [629, 0]
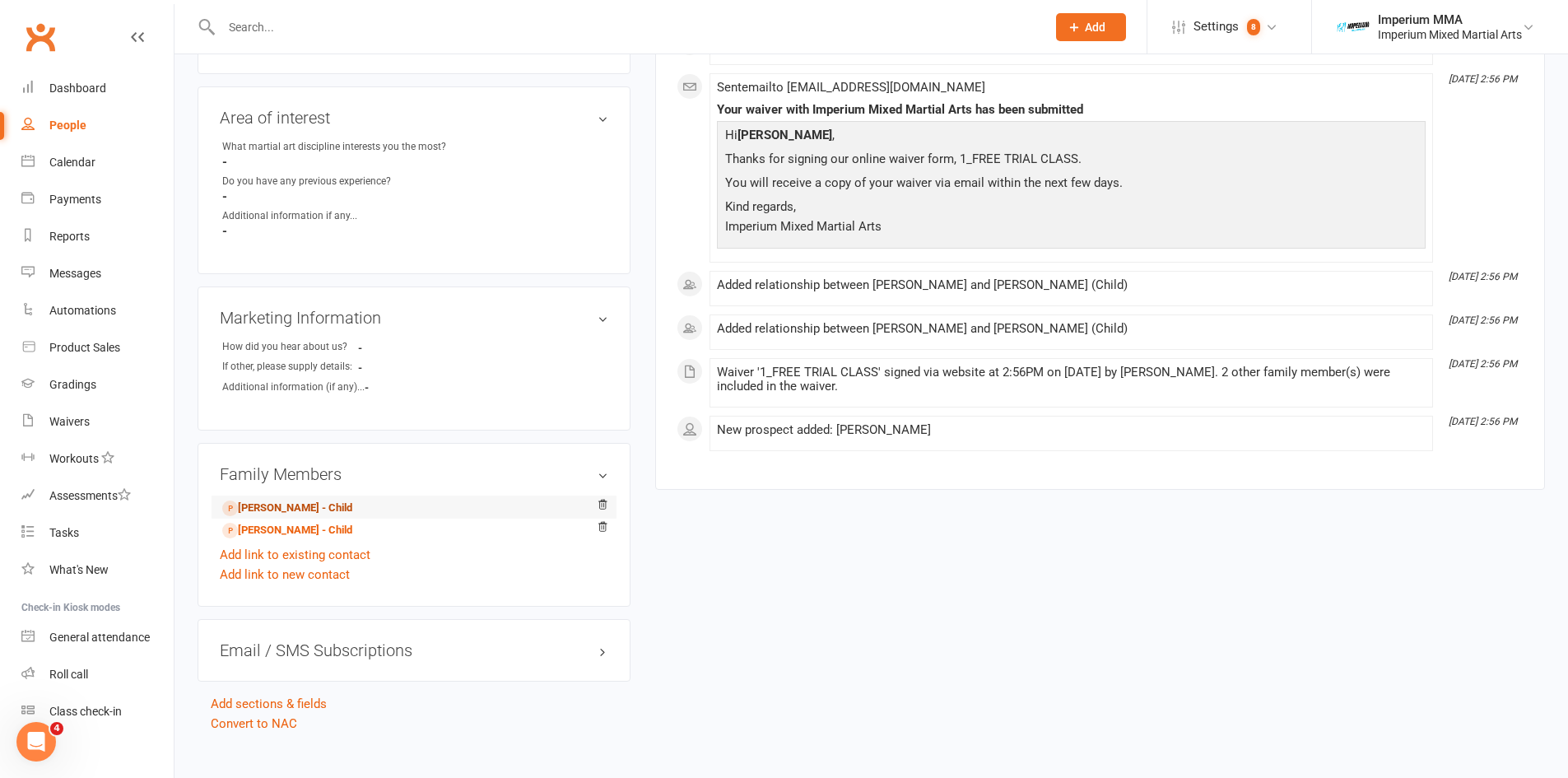
click at [253, 507] on link "[PERSON_NAME] - Child" at bounding box center [287, 508] width 130 height 17
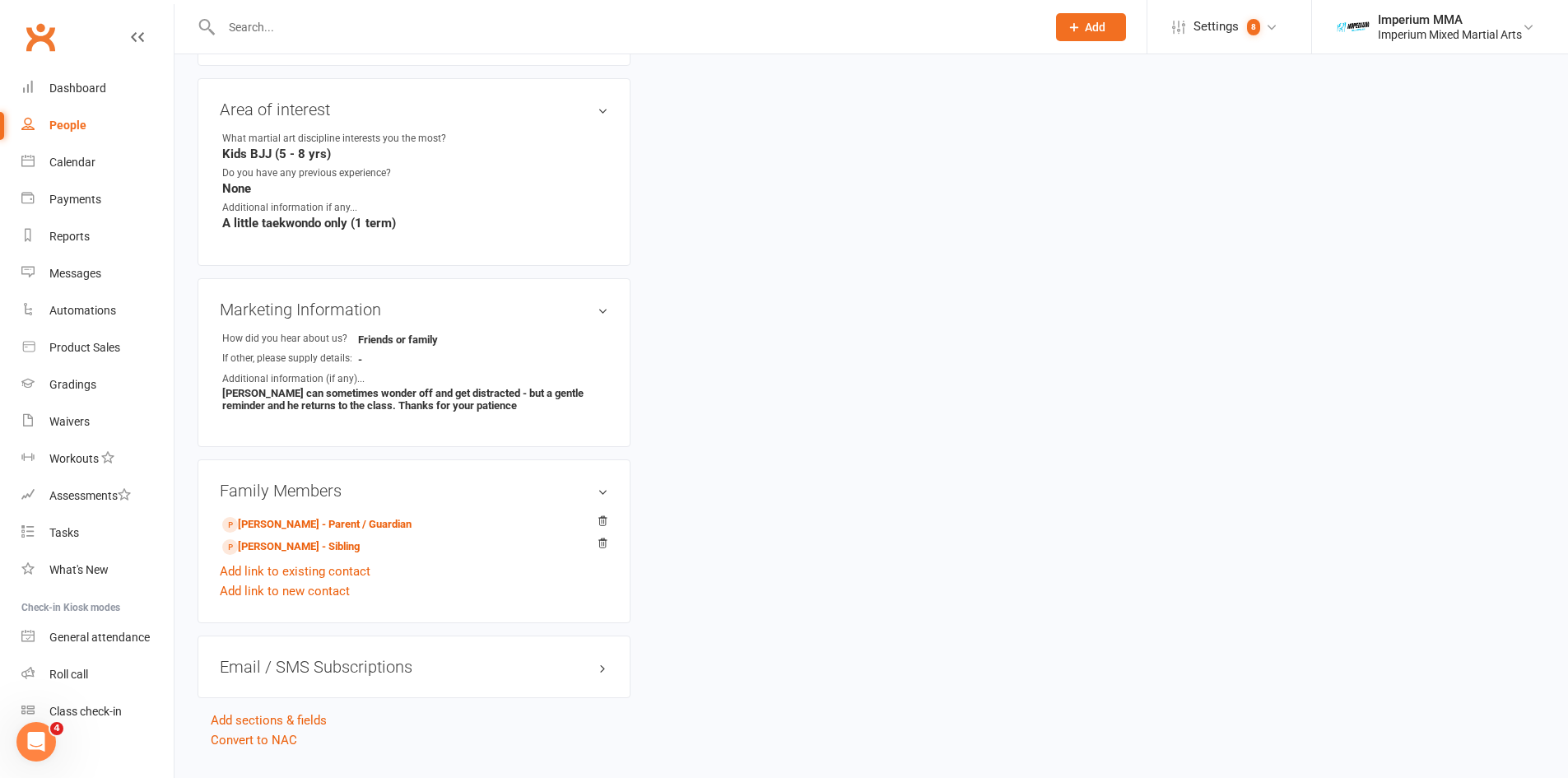
scroll to position [638, 0]
click at [310, 544] on link "[PERSON_NAME] - Sibling" at bounding box center [290, 546] width 137 height 17
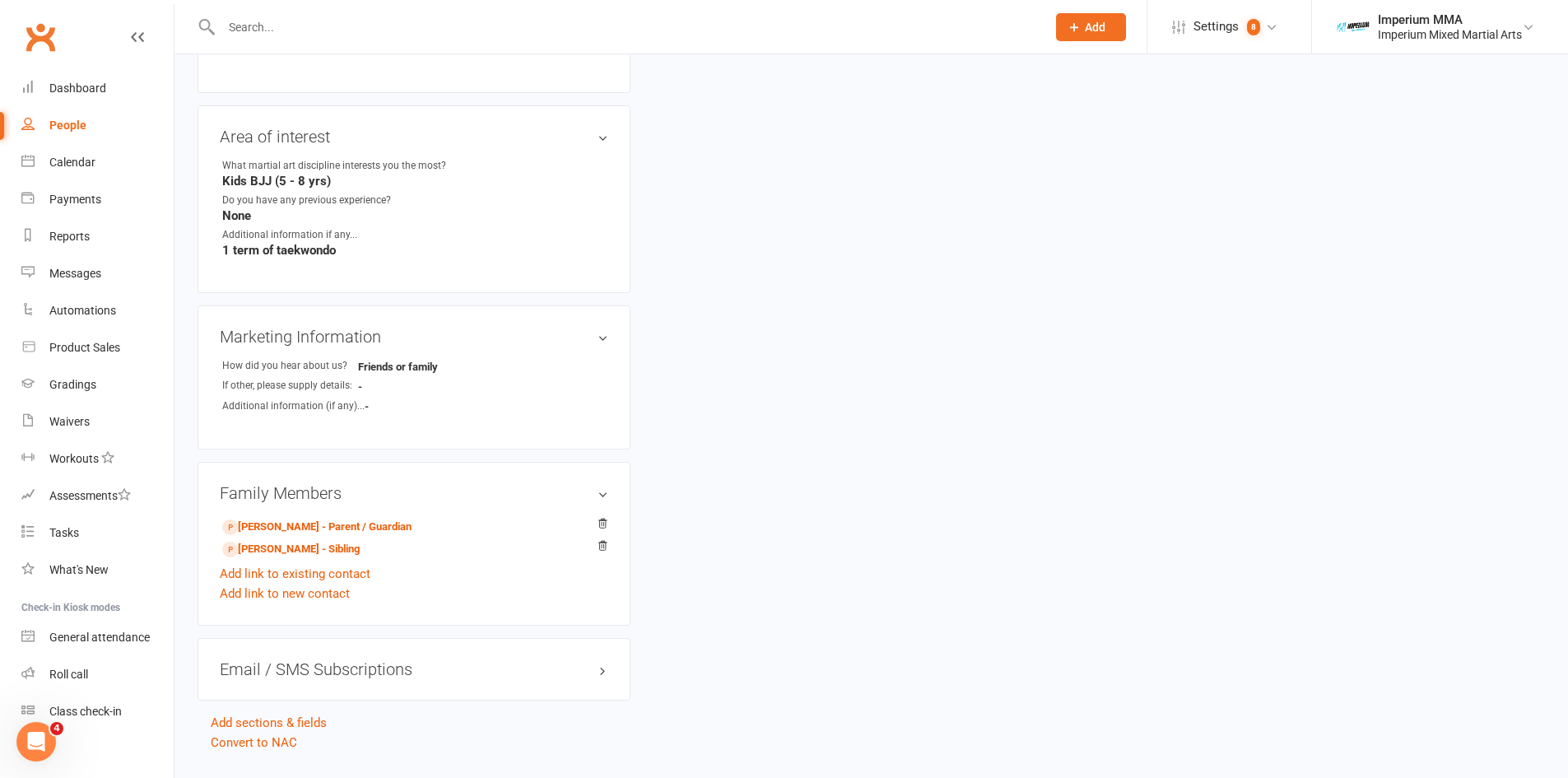
scroll to position [608, 0]
click at [309, 529] on link "[PERSON_NAME] - Parent / Guardian" at bounding box center [317, 528] width 190 height 17
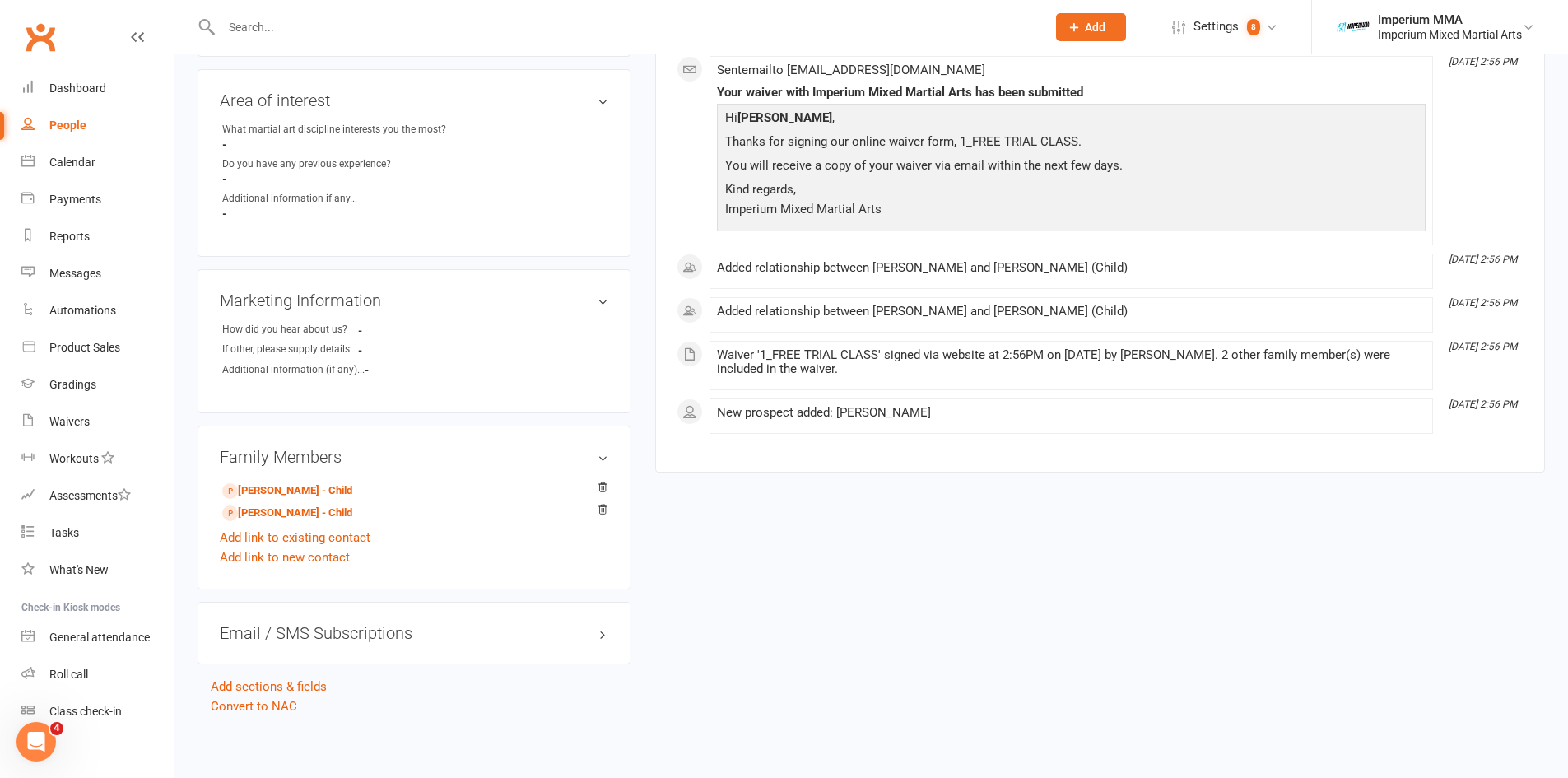
scroll to position [650, 0]
click at [271, 696] on link "Convert to NAC" at bounding box center [253, 704] width 86 height 15
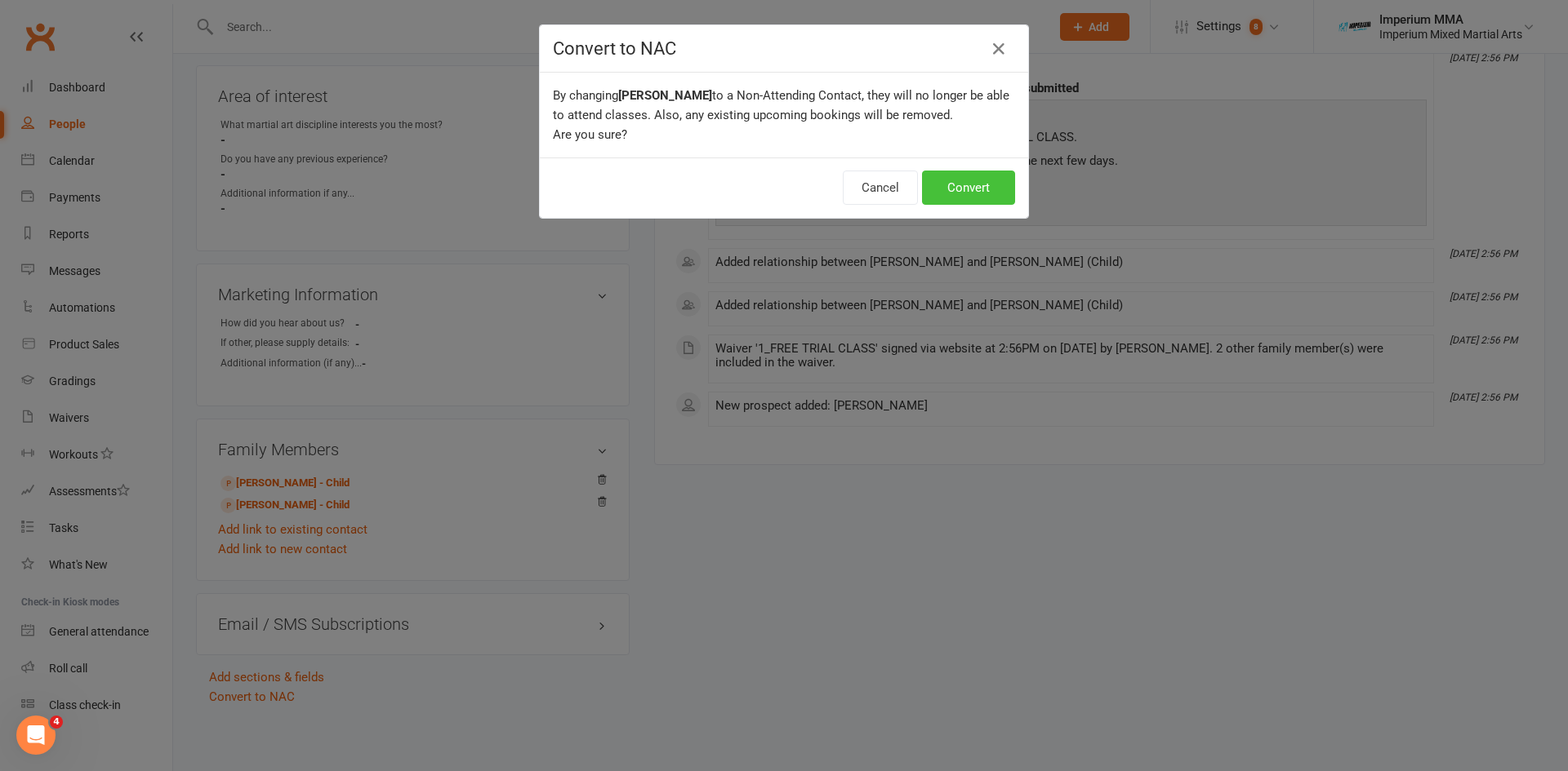
click at [949, 199] on button "Convert" at bounding box center [968, 188] width 93 height 34
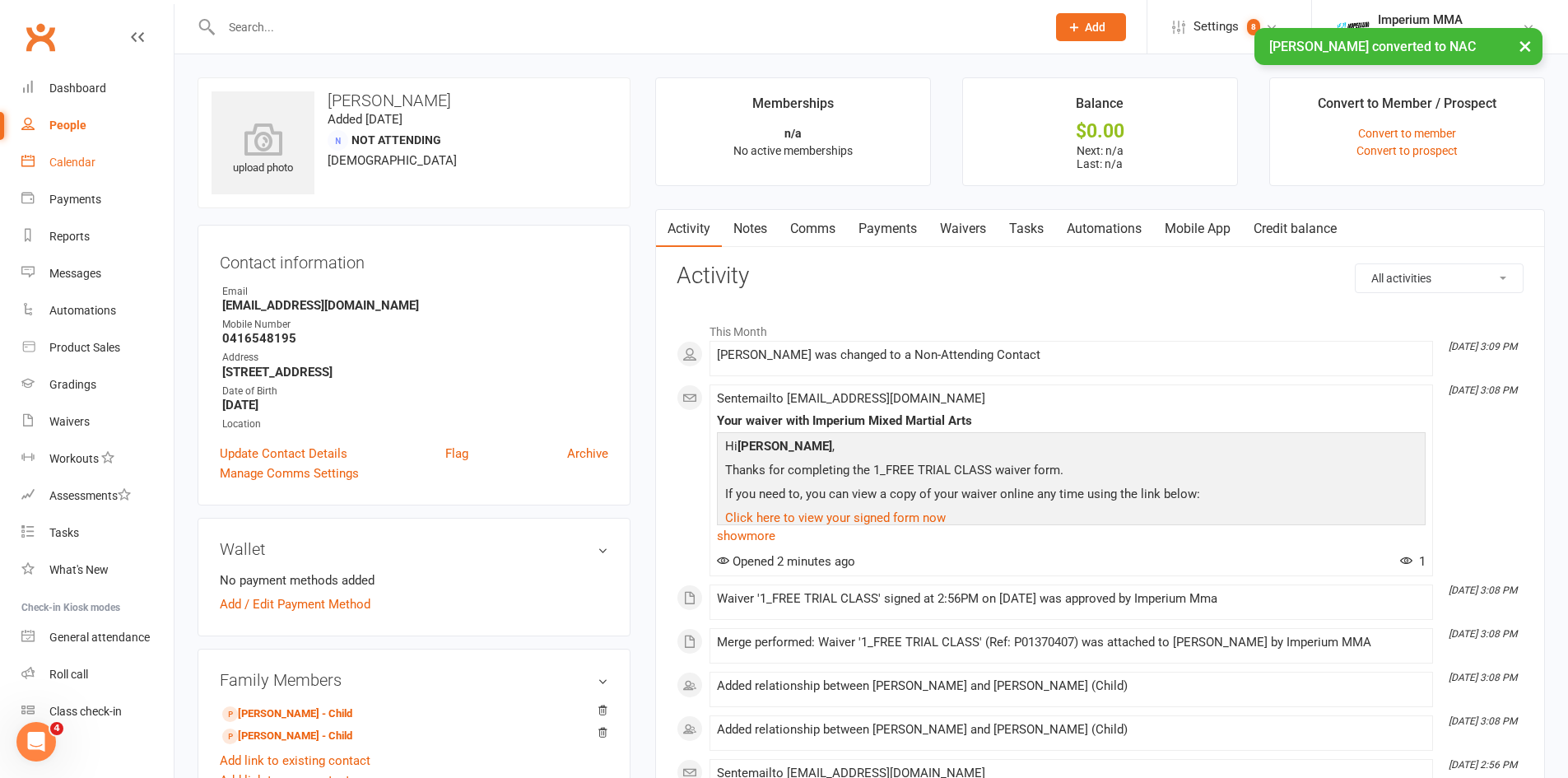
click at [52, 157] on div "Calendar" at bounding box center [72, 162] width 46 height 14
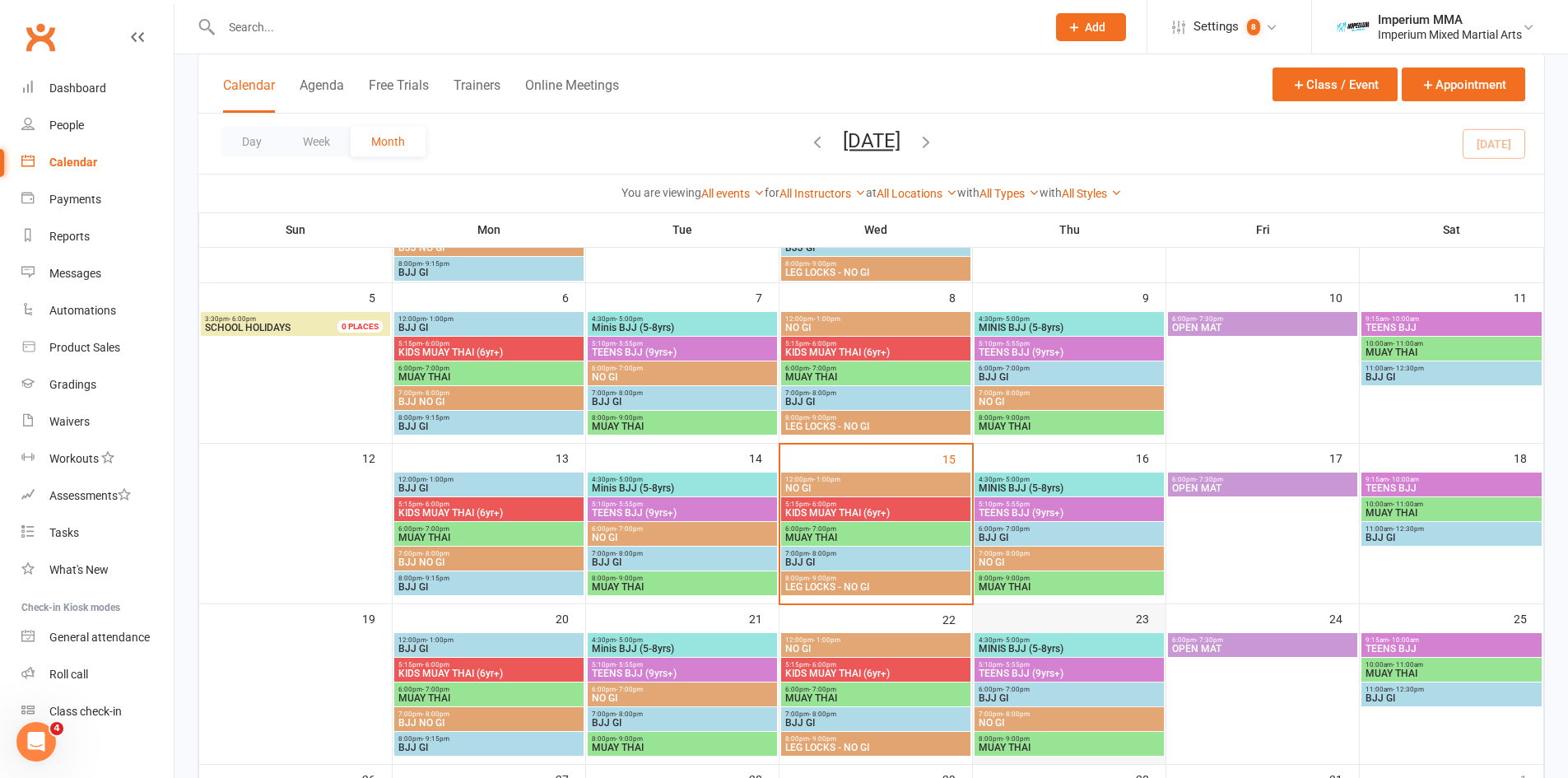
scroll to position [288, 0]
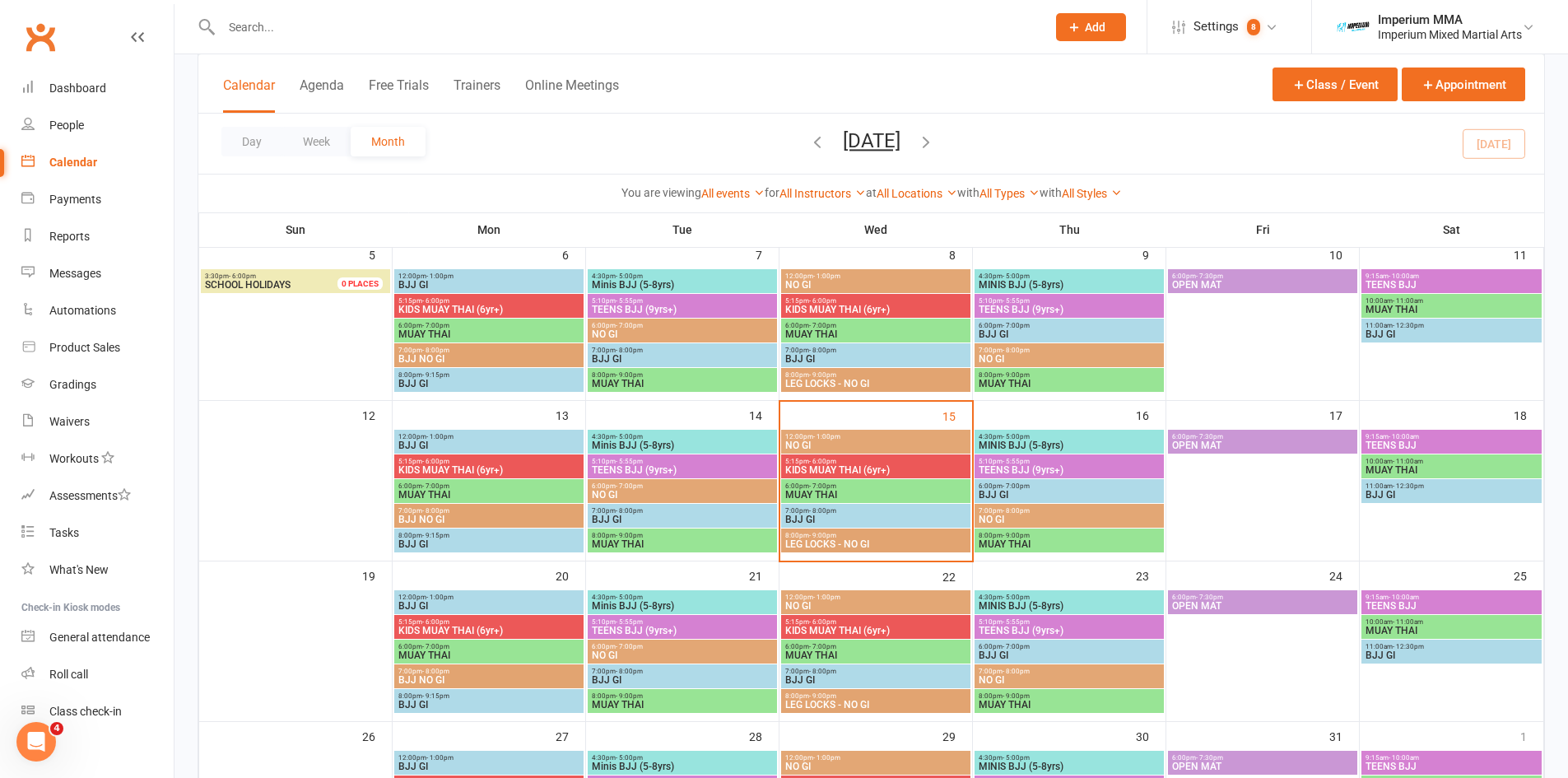
click at [1035, 438] on span "4:30pm - 5:00pm" at bounding box center [1069, 437] width 182 height 7
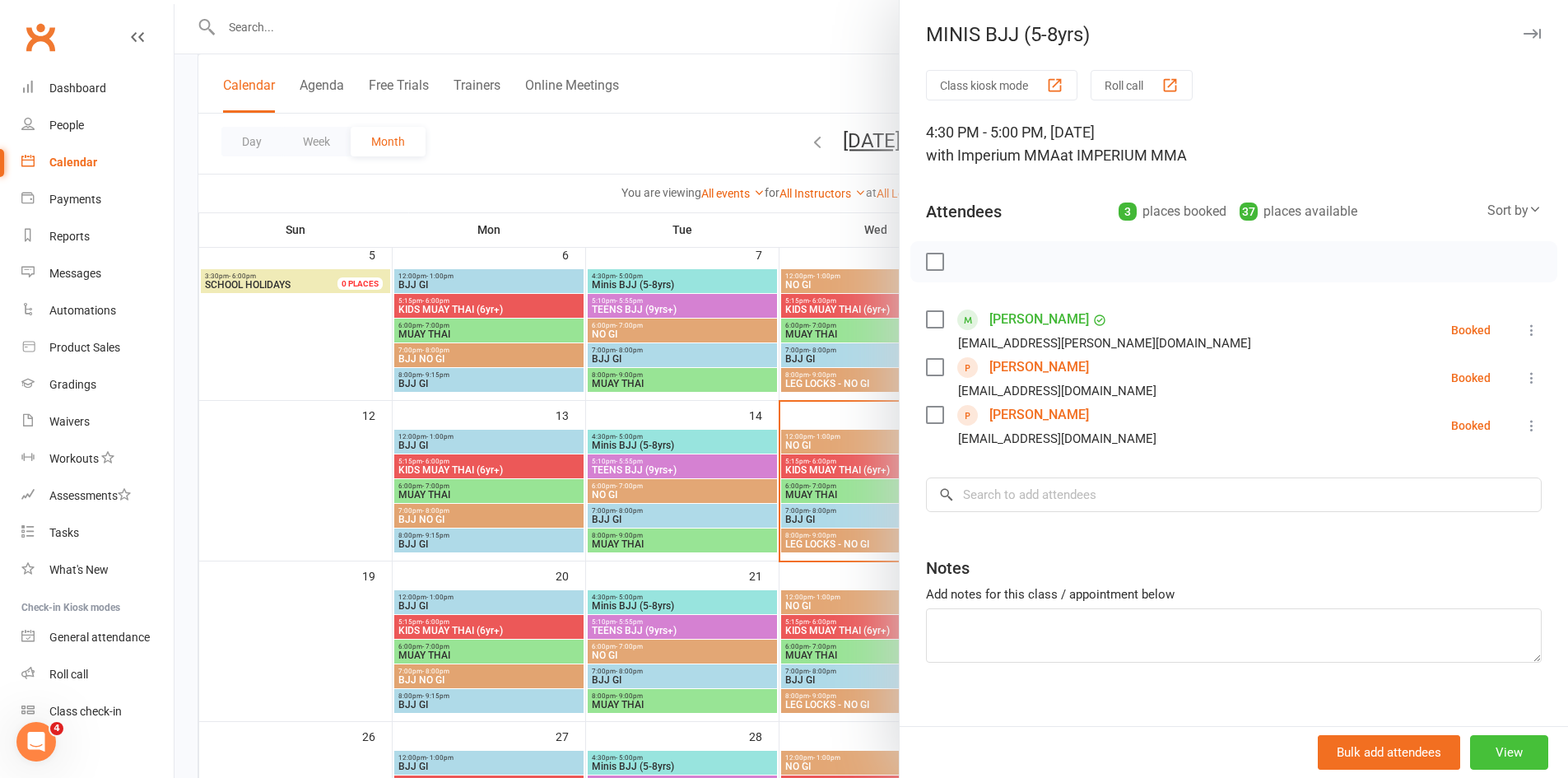
click at [1502, 758] on button "View" at bounding box center [1509, 753] width 78 height 34
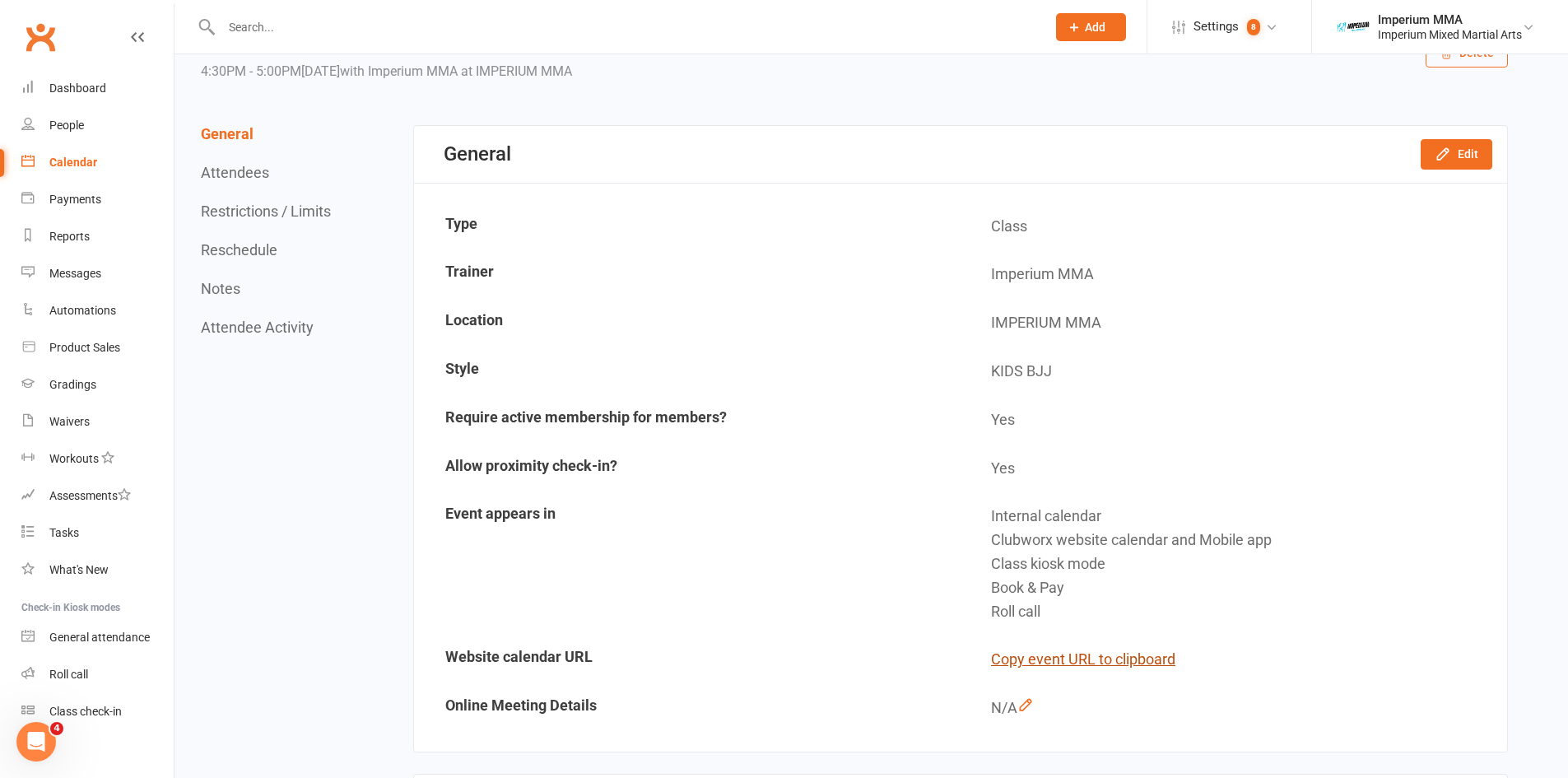
scroll to position [453, 0]
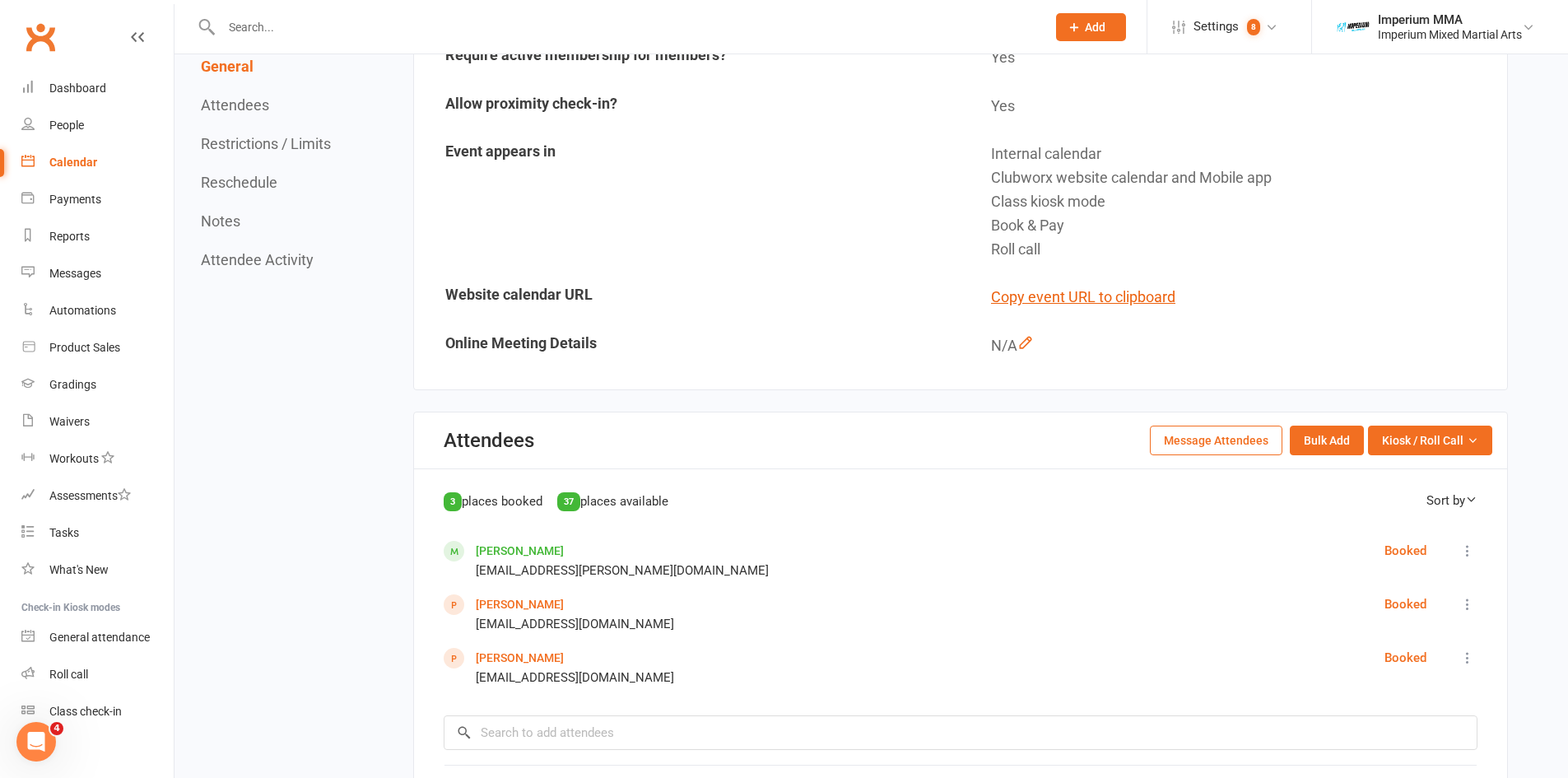
click at [1200, 436] on button "Message Attendees" at bounding box center [1216, 440] width 132 height 30
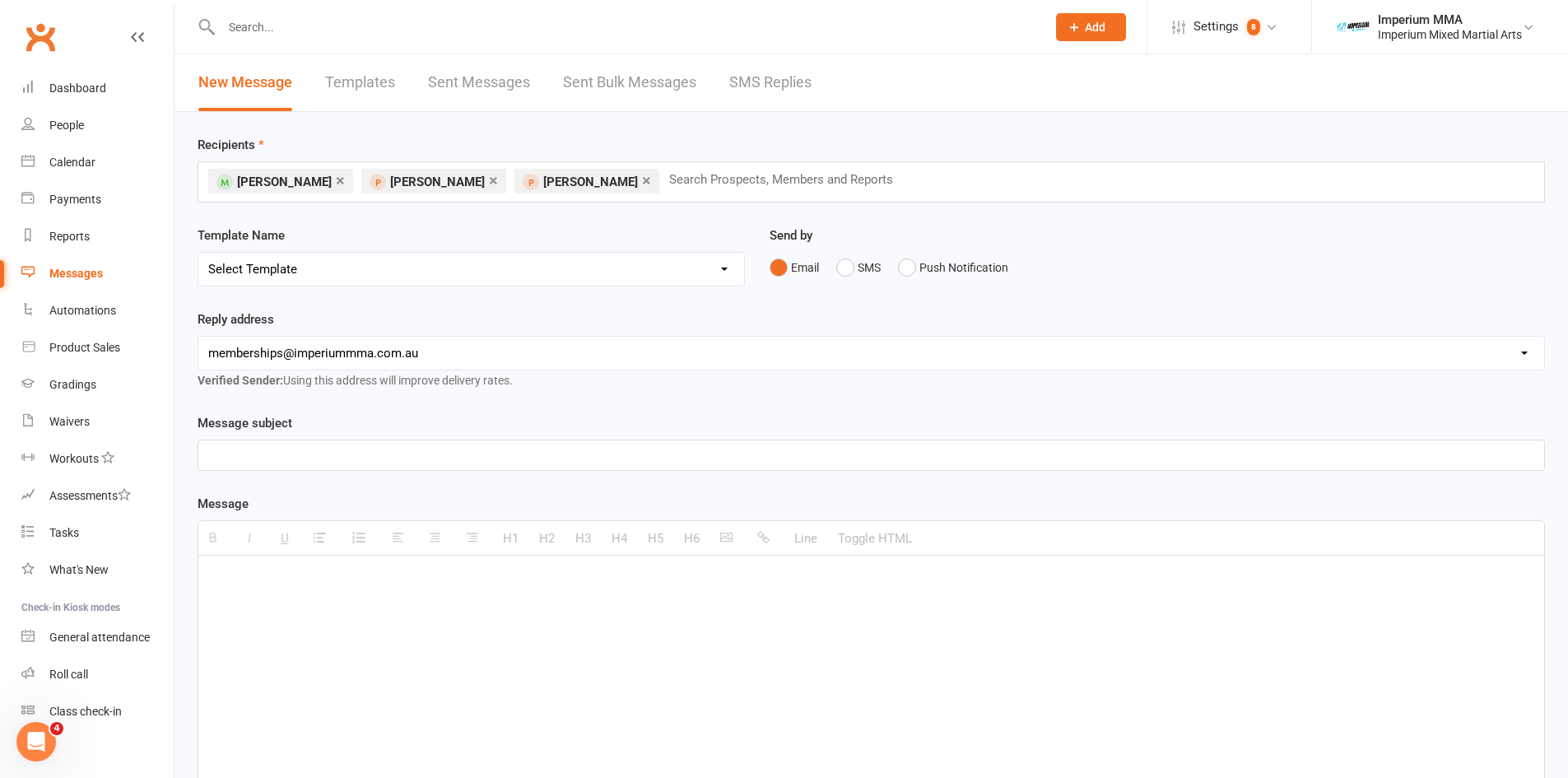
click at [336, 175] on link "×" at bounding box center [340, 180] width 9 height 26
click at [448, 265] on select "Select Template [SMS] WE MISS YOU [Email] 10 CLASS PASS EXPIRY [Email] Confirma…" at bounding box center [471, 269] width 545 height 33
select select "8"
click at [199, 252] on select "Select Template [SMS] WE MISS YOU [Email] 10 CLASS PASS EXPIRY [Email] Confirma…" at bounding box center [471, 269] width 545 height 33
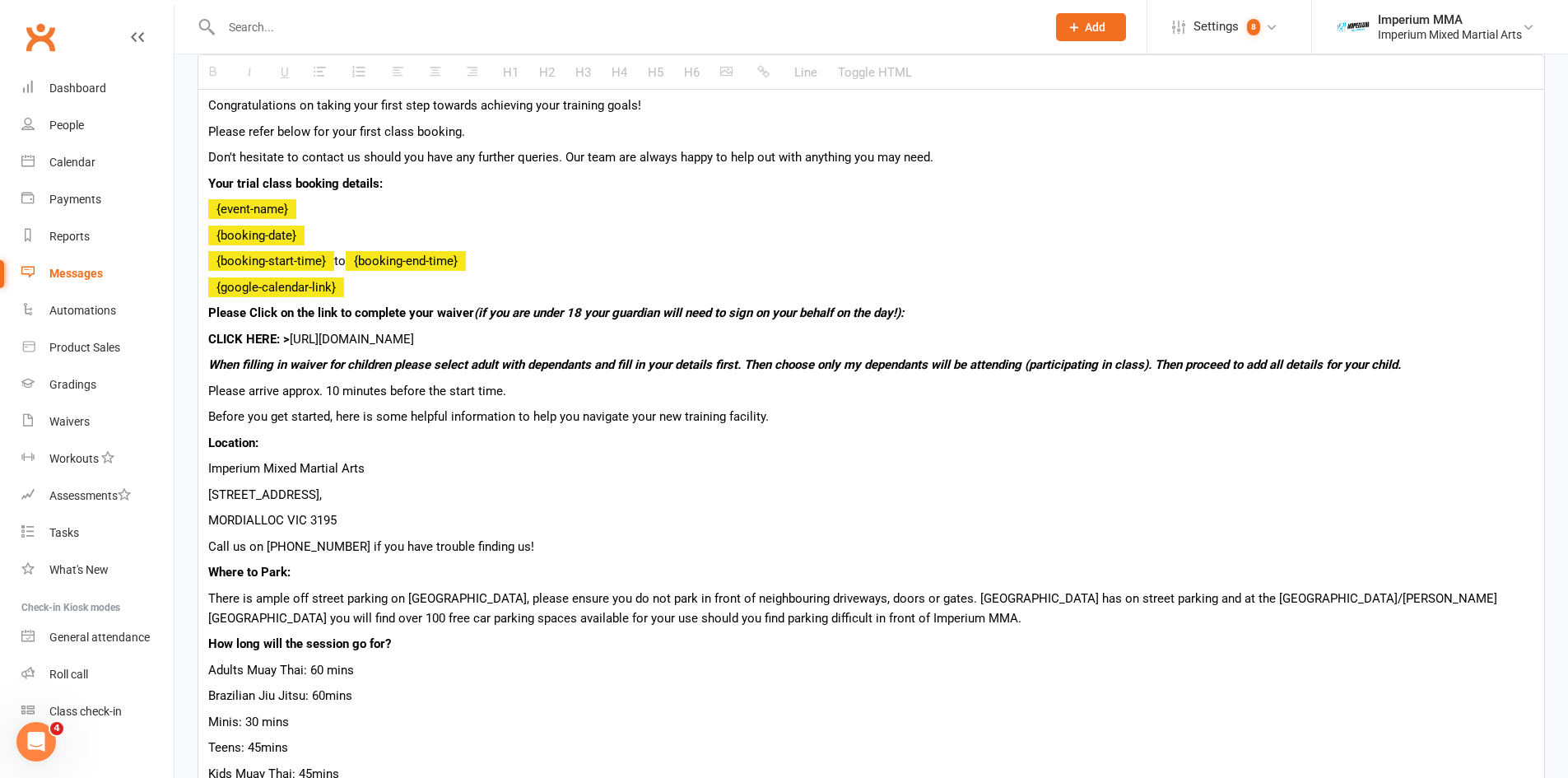
scroll to position [515, 0]
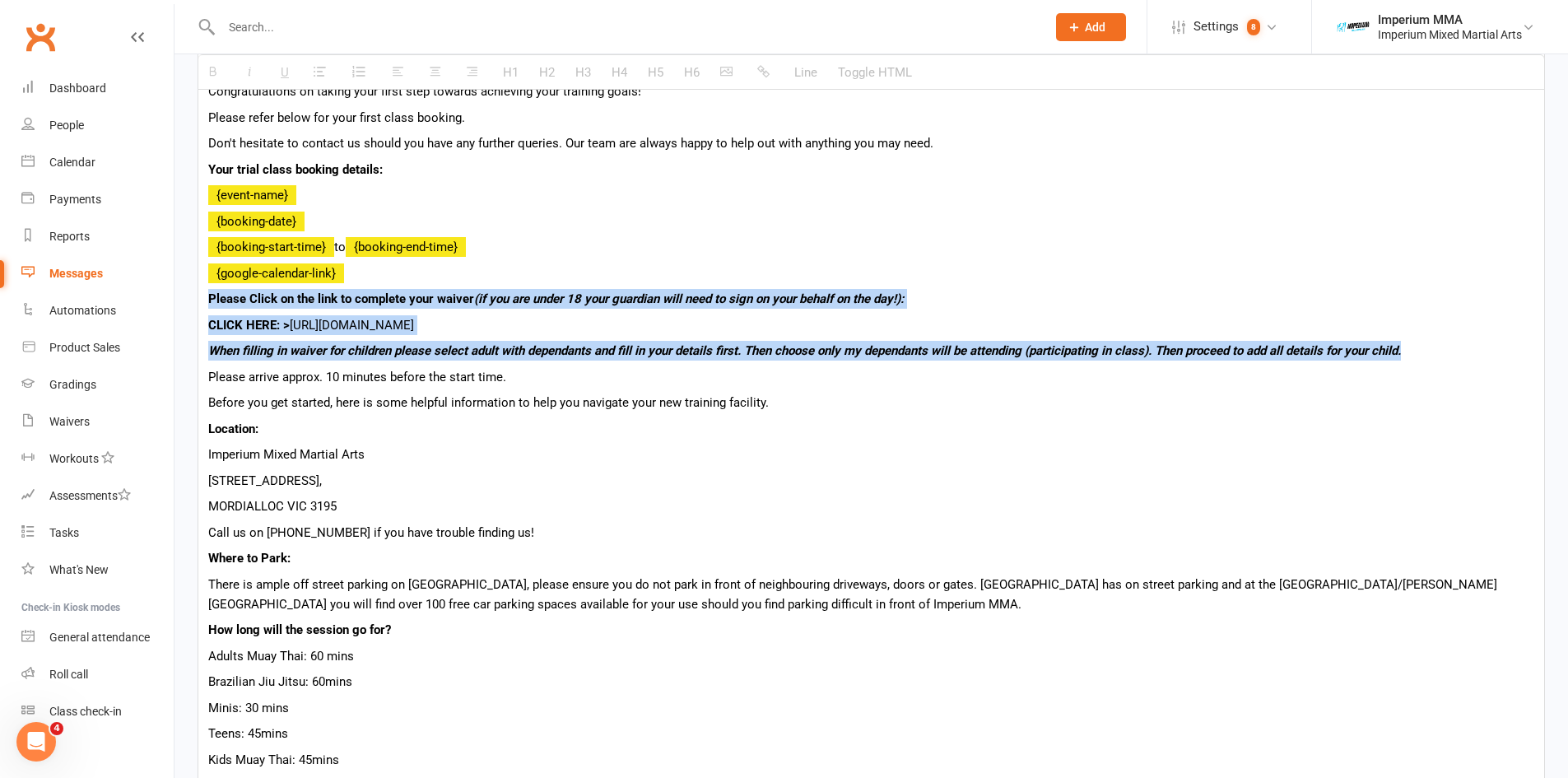
drag, startPoint x: 208, startPoint y: 294, endPoint x: 1541, endPoint y: 359, distance: 1334.6
click at [1541, 359] on div "Hi {contact-first-name} Congratulations on taking your first step towards achie…" at bounding box center [871, 783] width 1346 height 1485
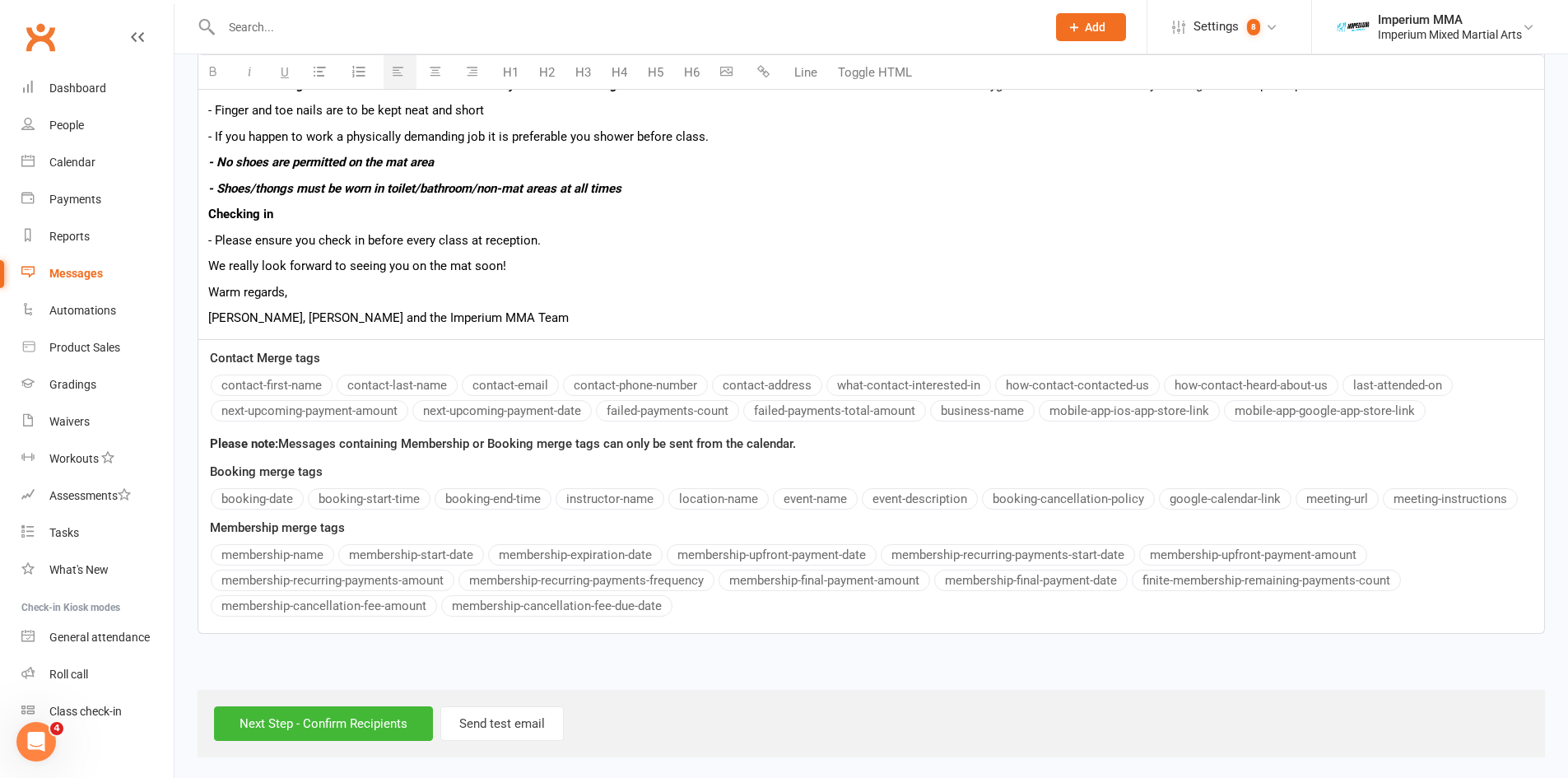
scroll to position [1628, 0]
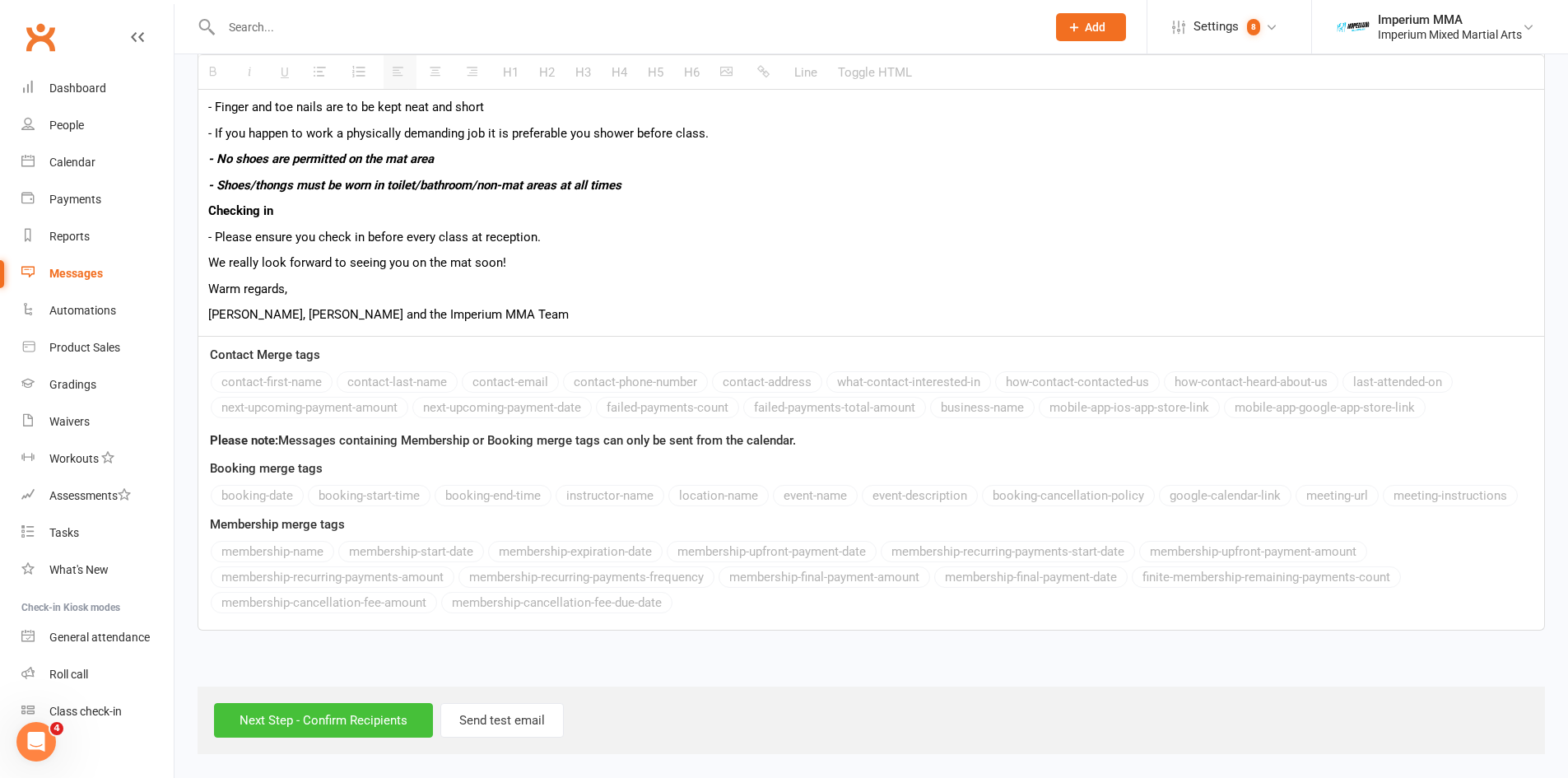
click at [344, 715] on input "Next Step - Confirm Recipients" at bounding box center [323, 721] width 219 height 34
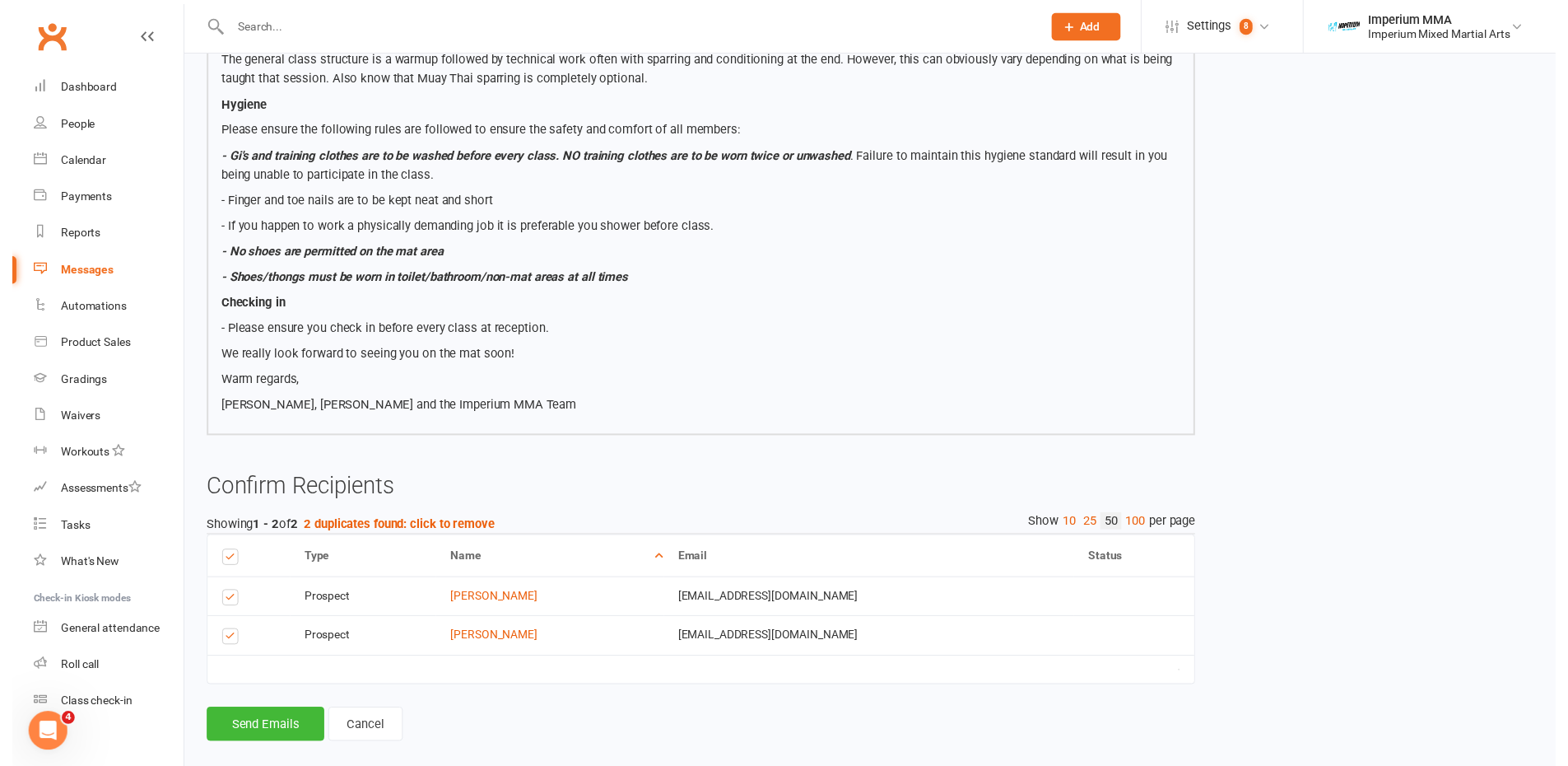
scroll to position [1302, 0]
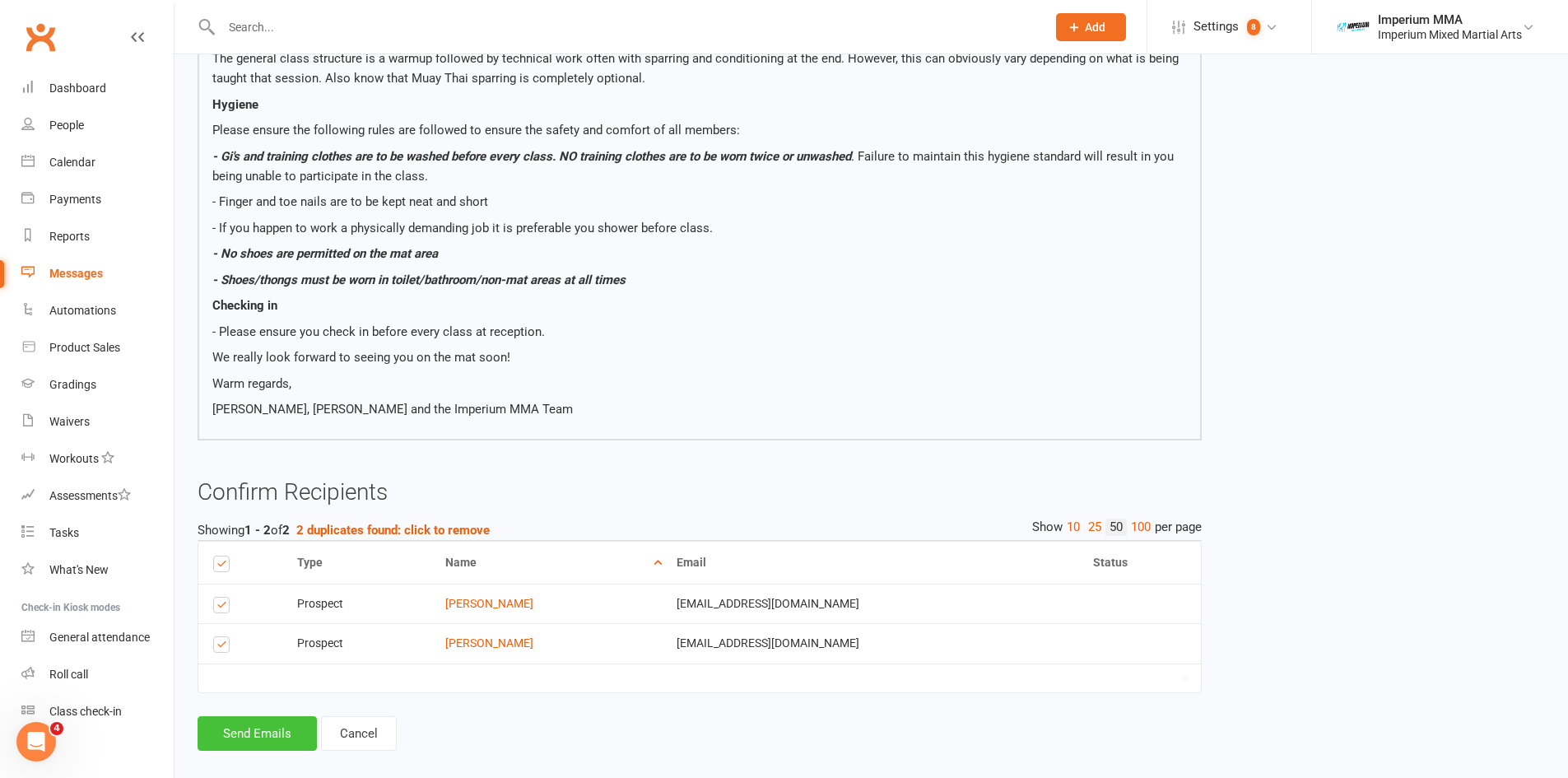
click at [242, 716] on button "Send Emails" at bounding box center [258, 734] width 120 height 34
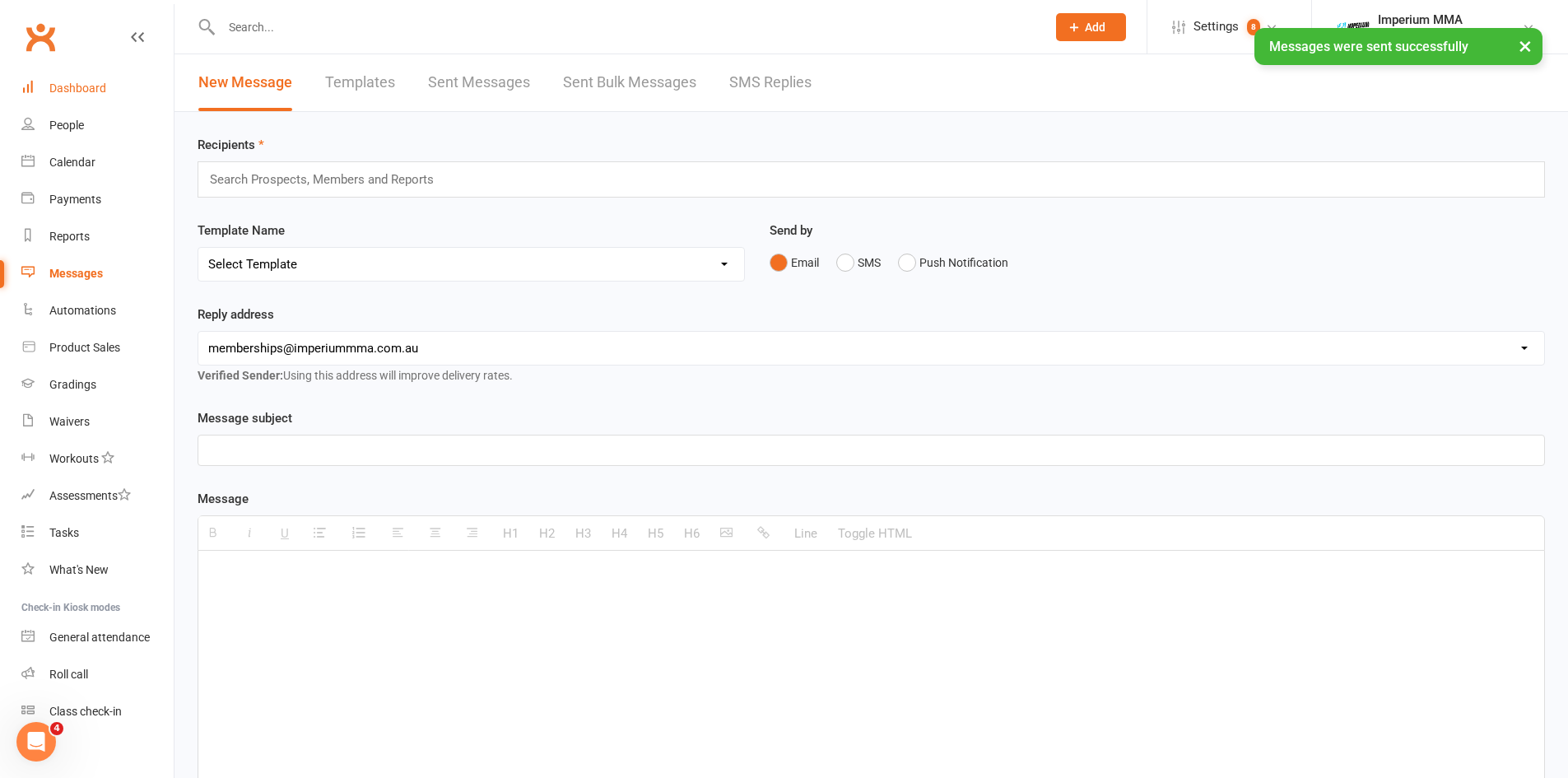
click at [86, 86] on div "Dashboard" at bounding box center [77, 88] width 57 height 14
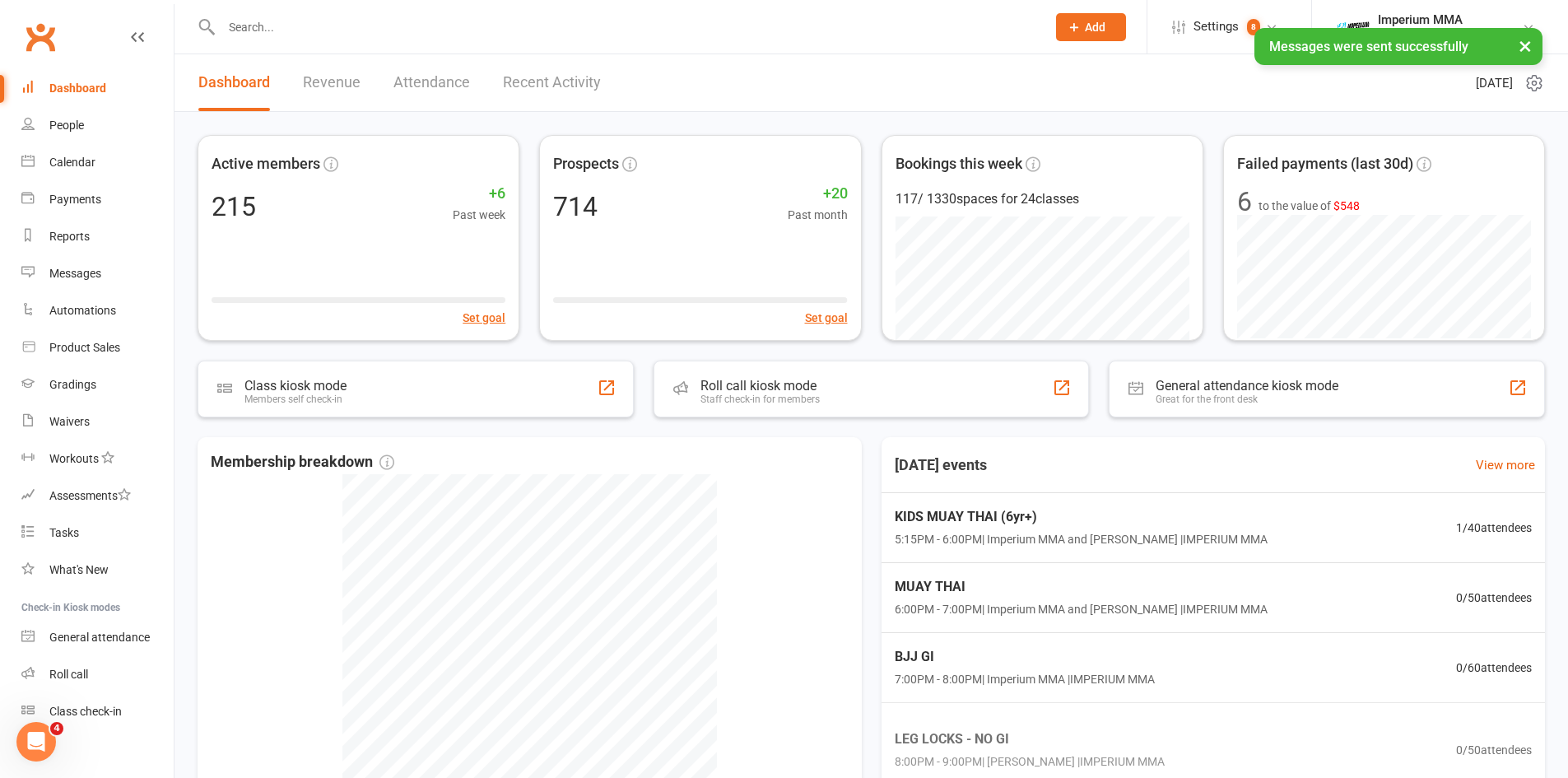
click at [578, 82] on link "Recent Activity" at bounding box center [552, 83] width 98 height 57
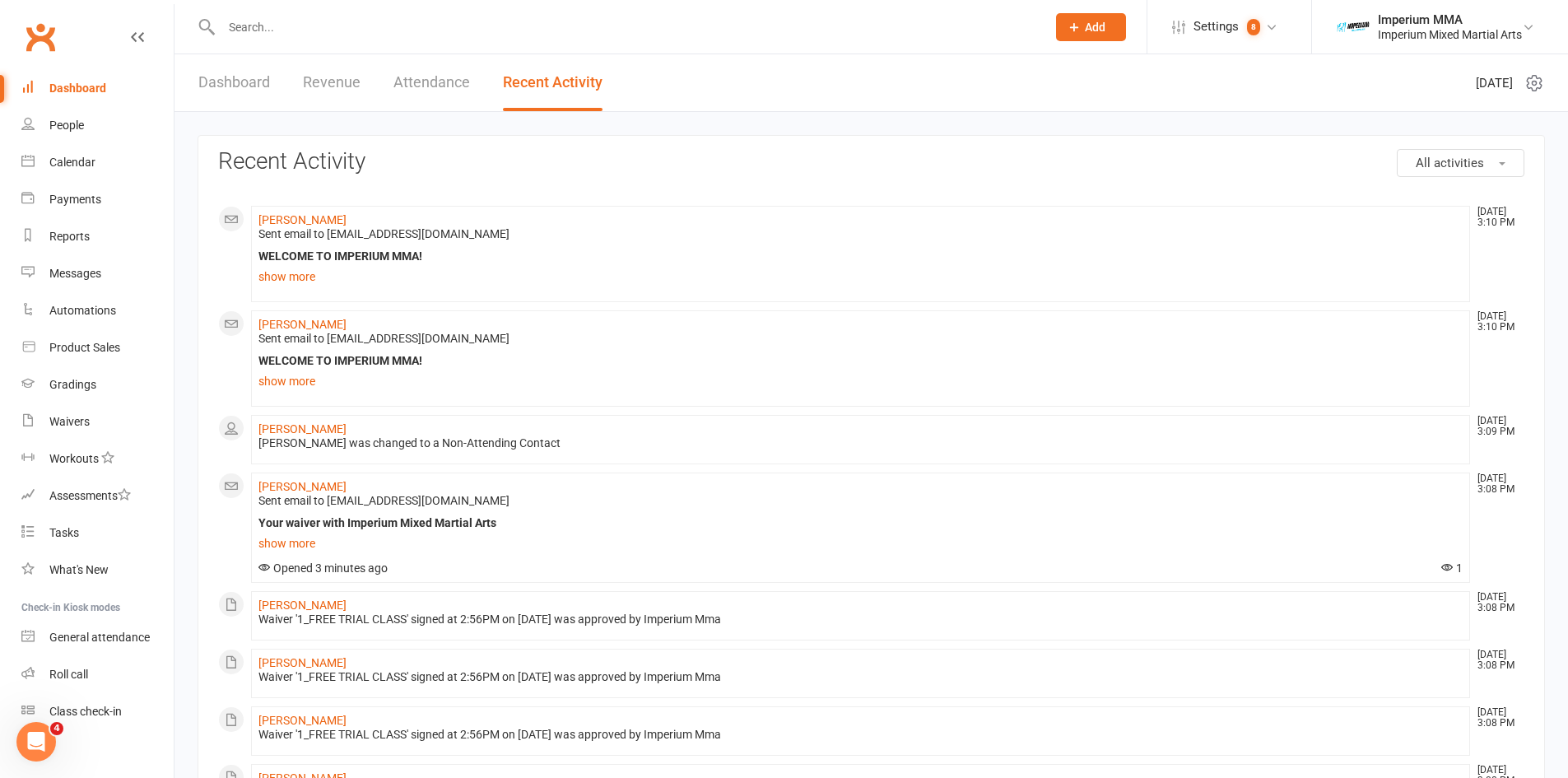
click at [219, 89] on link "Dashboard" at bounding box center [234, 83] width 72 height 57
